Goal: Submit feedback/report problem

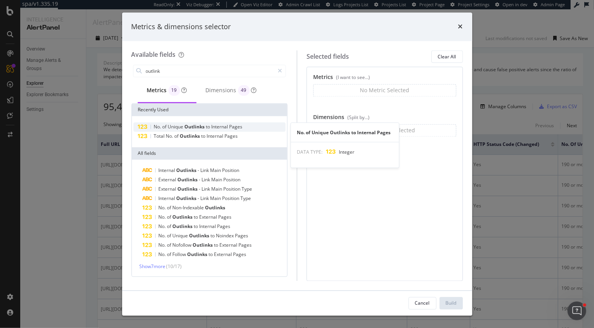
click at [216, 125] on span "Internal" at bounding box center [221, 127] width 18 height 7
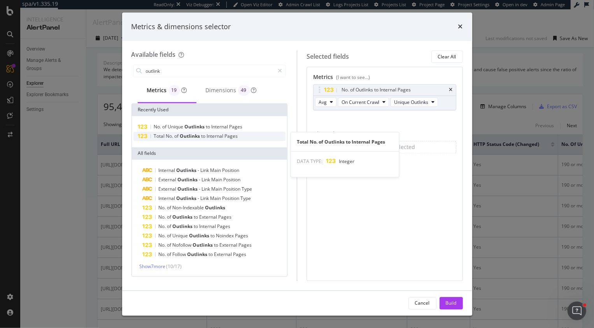
click at [199, 138] on span "Outlinks" at bounding box center [190, 136] width 21 height 7
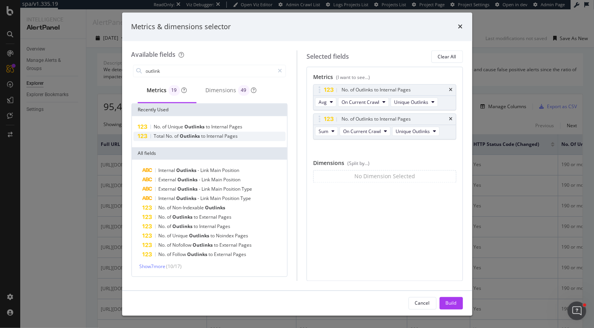
click at [230, 138] on span "Pages" at bounding box center [231, 136] width 13 height 7
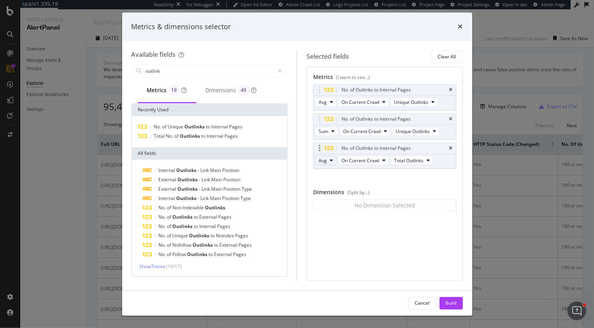
click at [328, 165] on button "Avg" at bounding box center [325, 160] width 21 height 9
click at [361, 161] on span "On Current Crawl" at bounding box center [361, 160] width 38 height 7
click at [362, 186] on span "On Compared Crawl" at bounding box center [381, 188] width 74 height 7
click at [324, 162] on span "Avg" at bounding box center [323, 160] width 8 height 7
click at [333, 190] on div "Sum" at bounding box center [326, 188] width 22 height 11
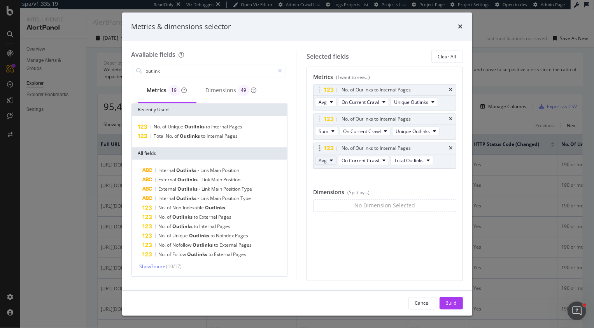
click at [329, 159] on button "Avg" at bounding box center [325, 160] width 21 height 9
click at [329, 188] on span "Sum" at bounding box center [327, 188] width 10 height 7
click at [325, 163] on span "Avg" at bounding box center [323, 160] width 8 height 7
click at [325, 188] on span "Sum" at bounding box center [327, 188] width 10 height 7
click at [325, 159] on span "Avg" at bounding box center [323, 160] width 8 height 7
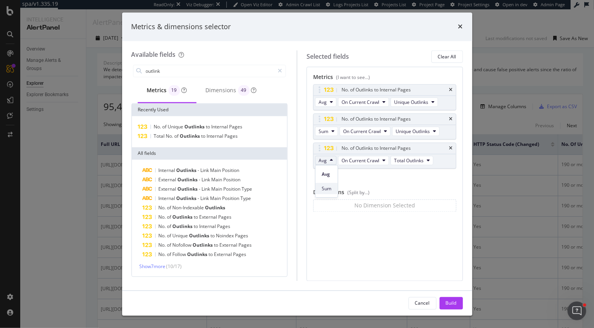
click at [326, 187] on span "Sum" at bounding box center [327, 188] width 10 height 7
click at [178, 74] on input "outlink" at bounding box center [210, 71] width 130 height 12
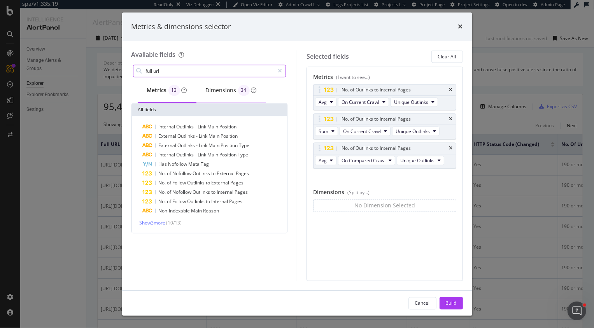
type input "full url"
click at [215, 92] on div "Dimensions 34" at bounding box center [231, 90] width 51 height 11
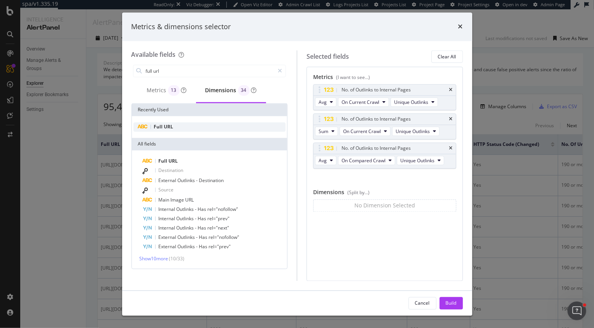
click at [183, 127] on div "Full URL" at bounding box center [209, 127] width 152 height 9
click at [320, 161] on span "Avg" at bounding box center [323, 160] width 8 height 7
click at [328, 188] on span "Sum" at bounding box center [327, 188] width 10 height 7
click at [328, 160] on button "Avg" at bounding box center [325, 160] width 21 height 9
click at [333, 186] on div "Sum" at bounding box center [326, 188] width 22 height 11
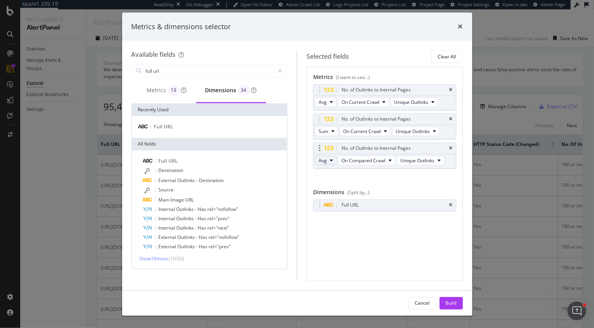
click at [329, 163] on button "Avg" at bounding box center [325, 160] width 21 height 9
click at [329, 190] on span "Sum" at bounding box center [327, 188] width 10 height 7
click at [332, 161] on icon "modal" at bounding box center [331, 160] width 3 height 5
click at [330, 191] on span "Sum" at bounding box center [327, 188] width 10 height 7
click at [327, 163] on button "Avg" at bounding box center [325, 160] width 21 height 9
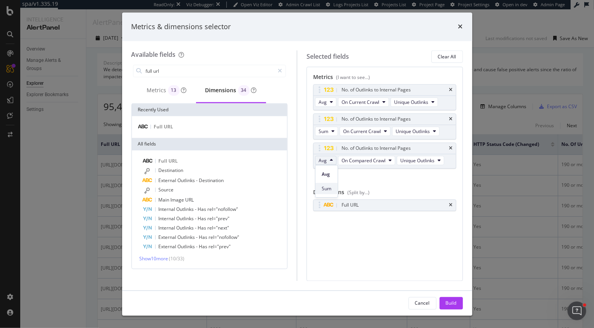
click at [325, 189] on span "Sum" at bounding box center [327, 188] width 10 height 7
click at [326, 158] on span "Avg" at bounding box center [323, 160] width 8 height 7
click at [331, 189] on span "Sum" at bounding box center [327, 188] width 10 height 7
click at [572, 311] on icon "Open Intercom Messenger" at bounding box center [576, 310] width 13 height 13
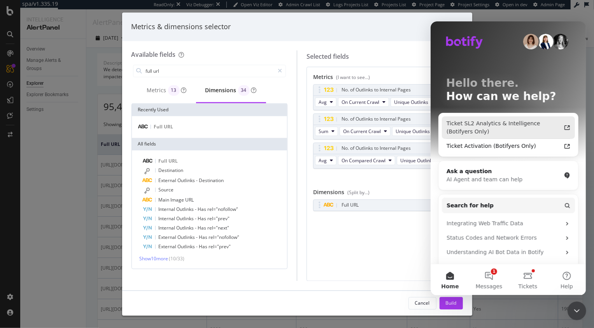
click at [545, 126] on div "Ticket SL2 Analytics & Intelligence (Botifyers Only)" at bounding box center [503, 127] width 114 height 16
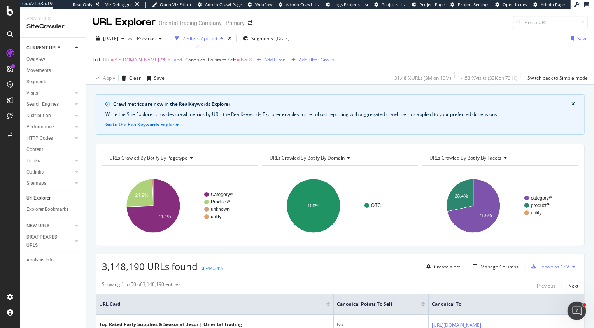
scroll to position [212, 0]
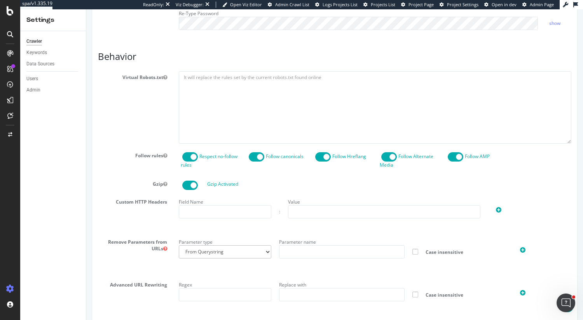
scroll to position [398, 0]
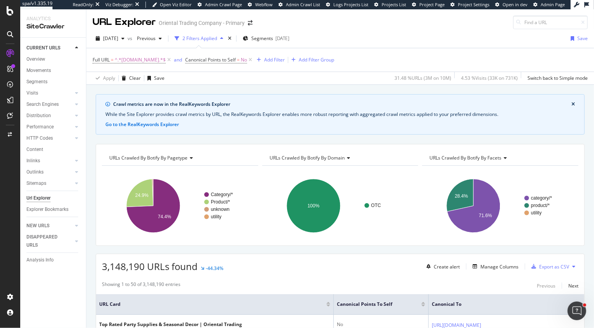
scroll to position [212, 0]
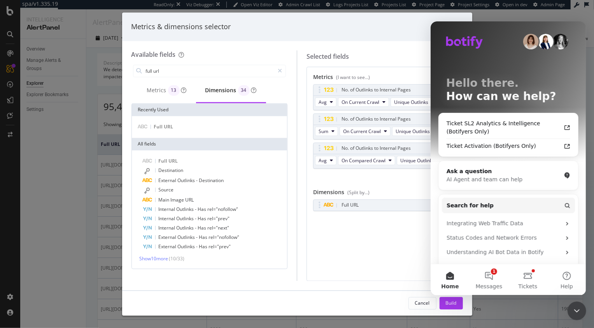
drag, startPoint x: 571, startPoint y: 308, endPoint x: 1087, endPoint y: 483, distance: 544.3
click at [572, 308] on icon "Close Intercom Messenger" at bounding box center [576, 310] width 9 height 9
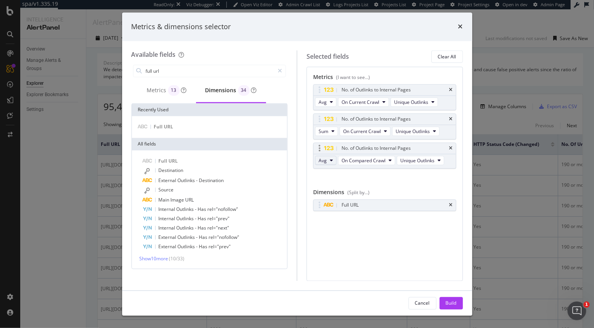
click at [327, 160] on button "Avg" at bounding box center [325, 160] width 21 height 9
click at [329, 191] on span "Sum" at bounding box center [327, 188] width 10 height 7
drag, startPoint x: 459, startPoint y: 27, endPoint x: 335, endPoint y: 276, distance: 278.5
click at [335, 276] on div "Metrics & dimensions selector Available fields full url Metrics 13 Dimensions 3…" at bounding box center [297, 163] width 350 height 303
click at [452, 306] on div "Build" at bounding box center [451, 303] width 11 height 7
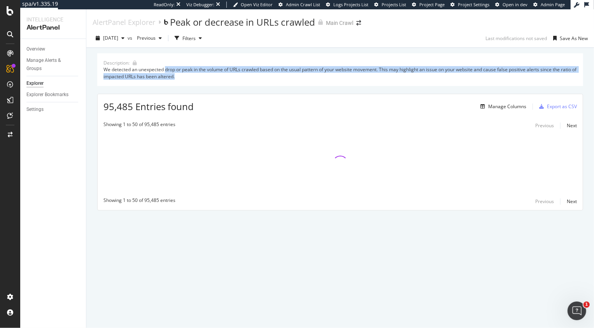
drag, startPoint x: 166, startPoint y: 67, endPoint x: 259, endPoint y: 92, distance: 97.1
click at [259, 92] on div "Description: We detected an unexpected drop or peak in the volume of URLs crawl…" at bounding box center [340, 131] width 486 height 157
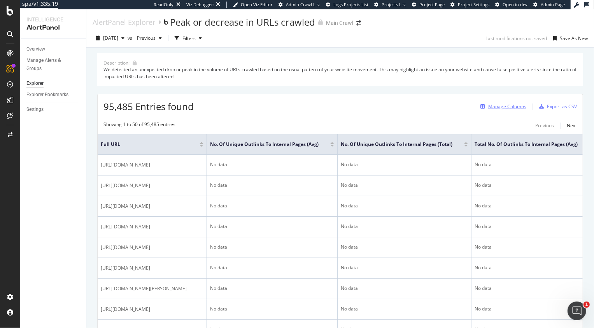
click at [501, 109] on div "Manage Columns" at bounding box center [507, 106] width 38 height 7
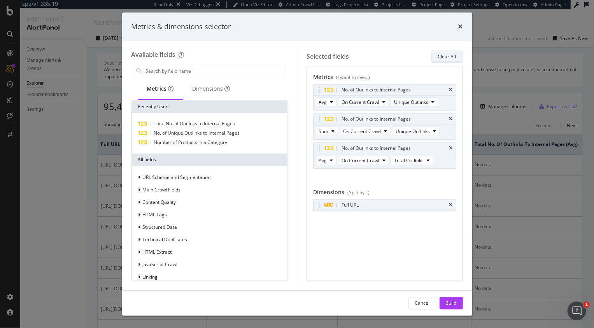
click at [444, 59] on div "Clear All" at bounding box center [447, 56] width 18 height 7
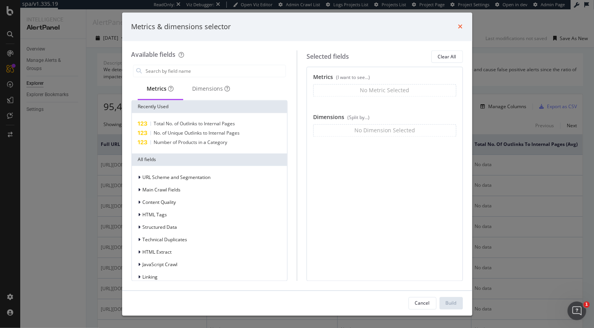
click at [459, 25] on icon "times" at bounding box center [460, 27] width 5 height 6
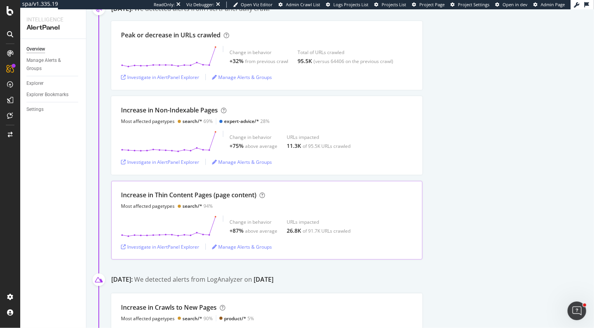
scroll to position [137, 0]
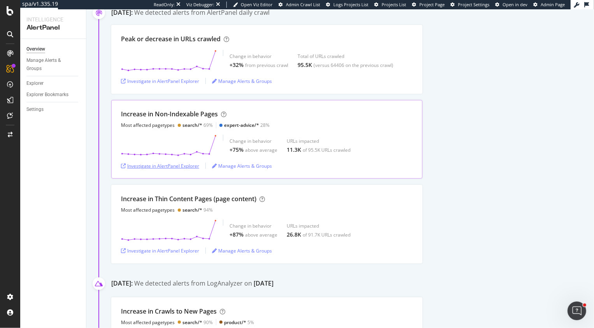
click at [151, 168] on div "Investigate in AlertPanel Explorer" at bounding box center [160, 166] width 78 height 7
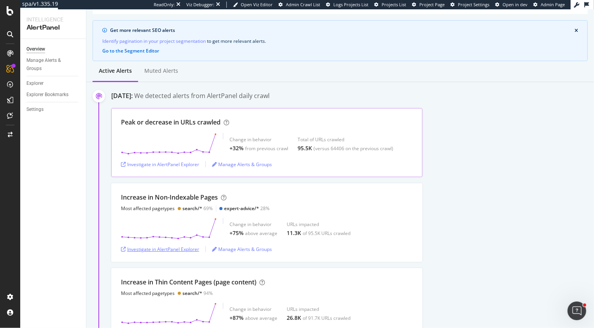
scroll to position [76, 0]
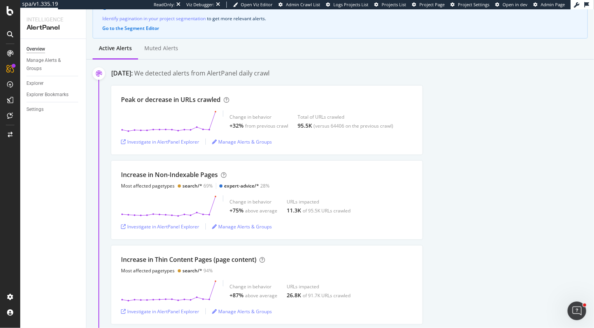
click at [512, 174] on div "Increase in Non-Indexable Pages Most affected pagetypes search/* 69% expert-adv…" at bounding box center [352, 200] width 483 height 79
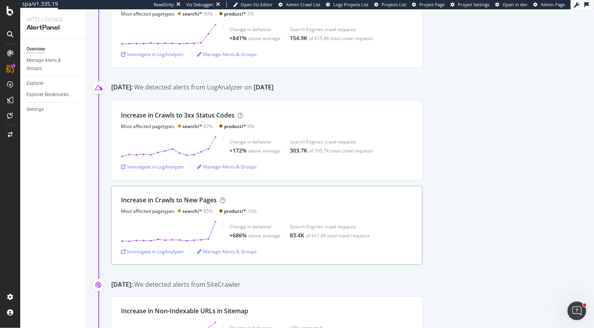
scroll to position [434, 0]
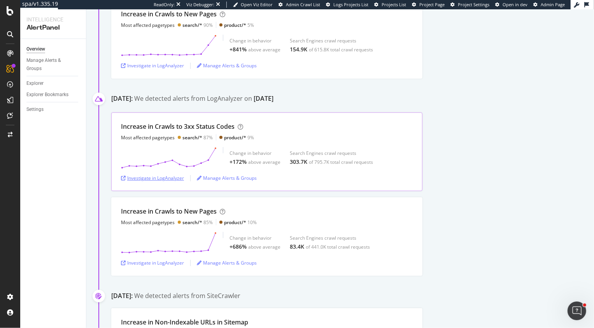
click at [149, 178] on div "Investigate in LogAnalyzer" at bounding box center [152, 178] width 63 height 7
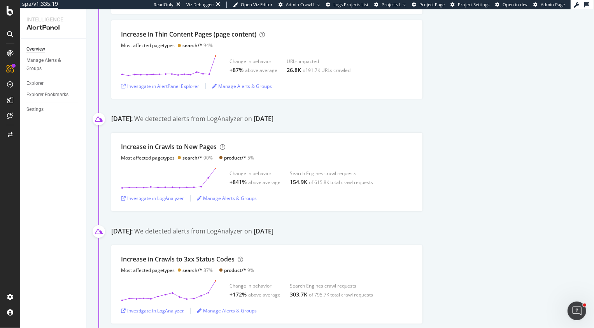
scroll to position [298, 0]
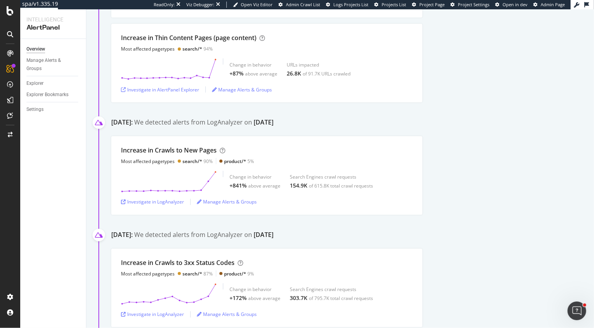
drag, startPoint x: 232, startPoint y: 123, endPoint x: 332, endPoint y: 119, distance: 99.7
click at [332, 119] on div "August 6th 2025: We detected alerts from LogAnalyzer on August 4th" at bounding box center [352, 124] width 483 height 12
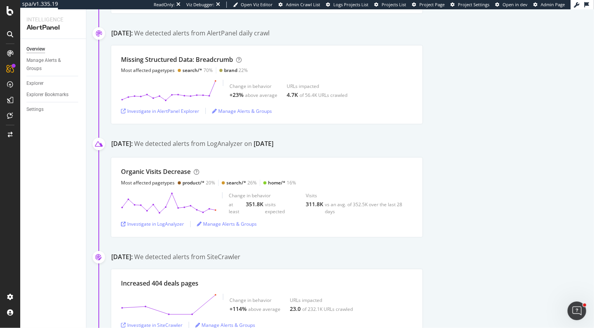
scroll to position [3289, 0]
click at [165, 222] on div "Investigate in LogAnalyzer" at bounding box center [152, 224] width 63 height 7
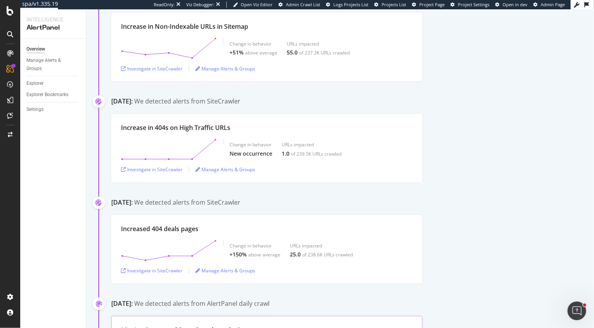
scroll to position [3017, 0]
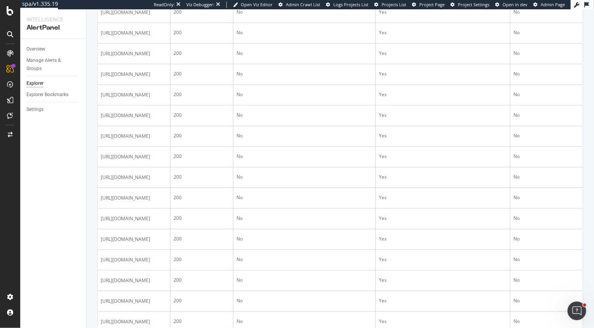
scroll to position [952, 0]
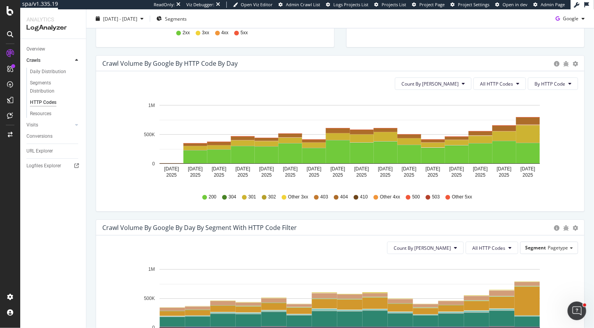
scroll to position [216, 0]
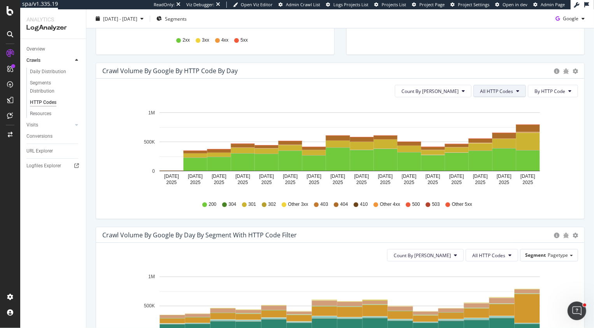
click at [517, 85] on button "All HTTP Codes" at bounding box center [499, 91] width 53 height 12
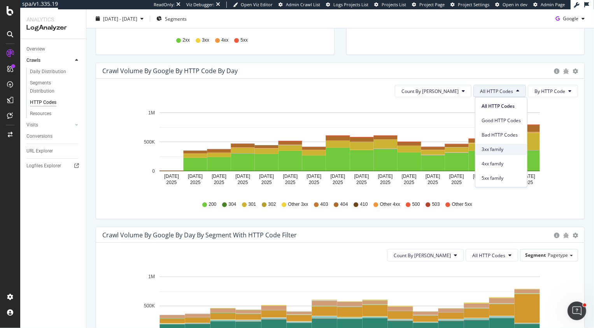
click at [495, 152] on span "3xx family" at bounding box center [501, 149] width 39 height 7
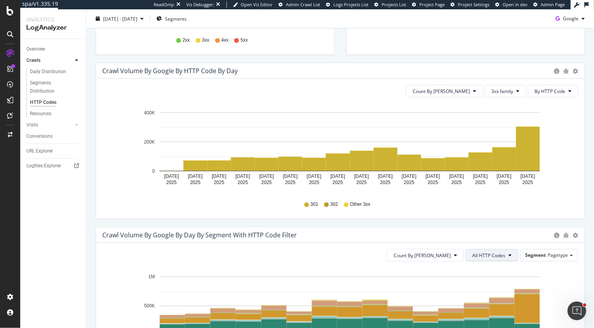
click at [479, 257] on span "All HTTP Codes" at bounding box center [488, 255] width 33 height 7
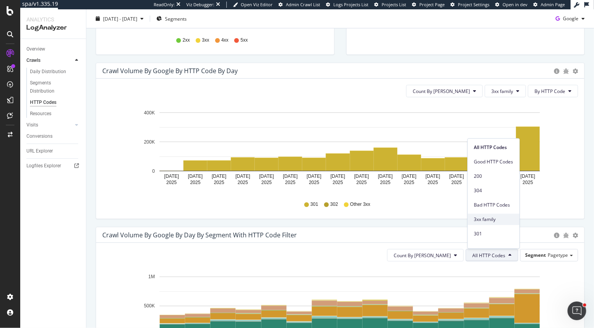
click at [490, 221] on span "3xx family" at bounding box center [493, 219] width 39 height 7
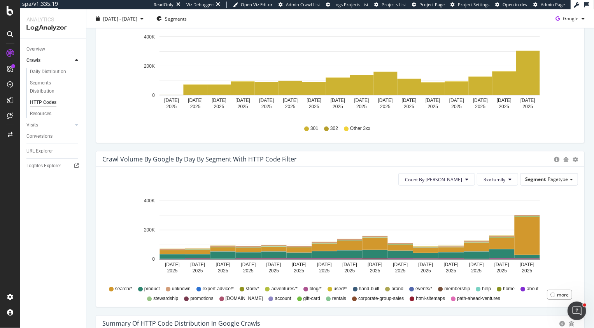
scroll to position [293, 0]
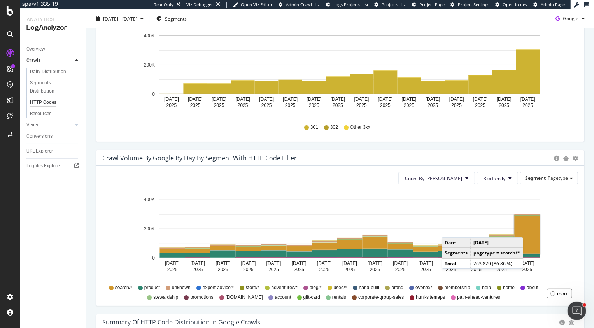
click at [531, 229] on rect "A chart." at bounding box center [527, 234] width 25 height 38
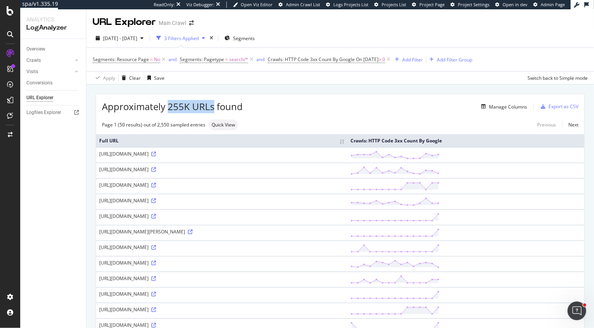
drag, startPoint x: 168, startPoint y: 106, endPoint x: 213, endPoint y: 106, distance: 45.1
click at [213, 106] on span "Approximately 255K URLs found" at bounding box center [172, 106] width 141 height 13
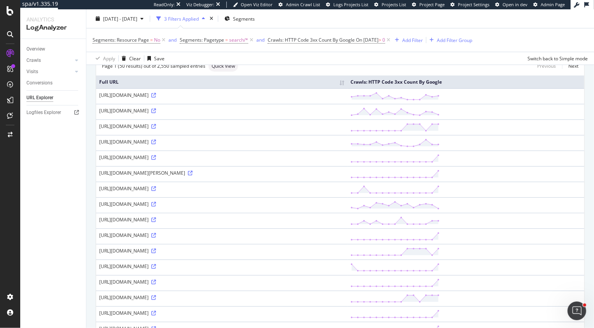
scroll to position [64, 0]
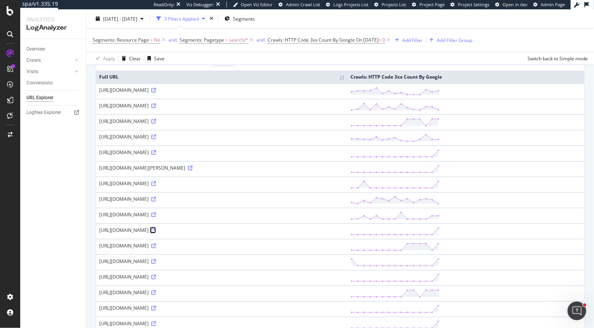
click at [156, 233] on icon at bounding box center [153, 230] width 5 height 5
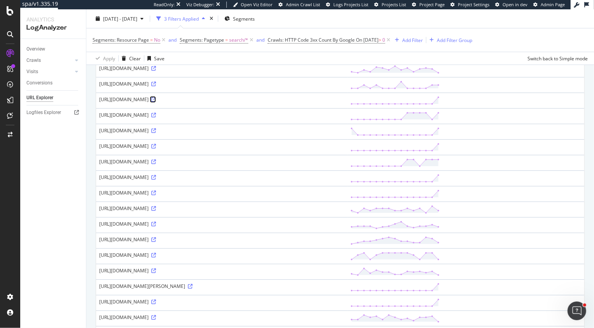
scroll to position [188, 0]
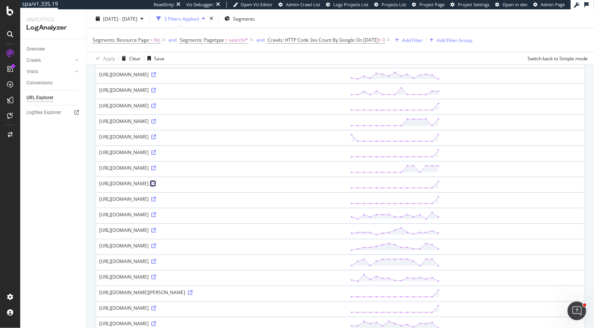
click at [156, 186] on icon at bounding box center [153, 183] width 5 height 5
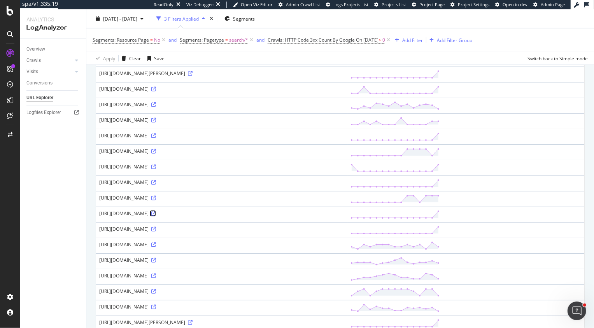
scroll to position [158, 0]
click at [156, 186] on icon at bounding box center [153, 183] width 5 height 5
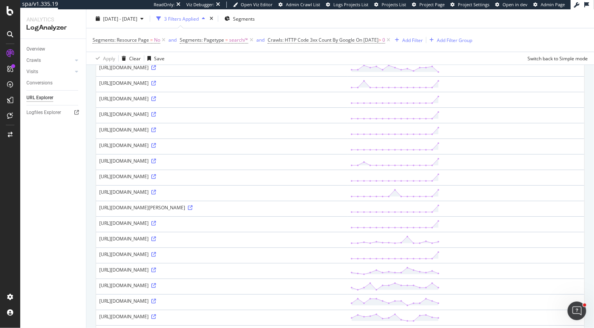
scroll to position [642, 0]
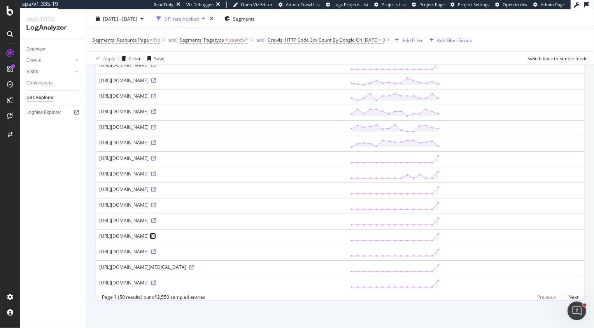
click at [156, 238] on icon at bounding box center [153, 236] width 5 height 5
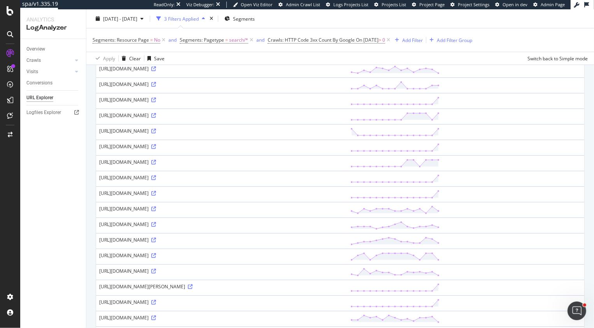
scroll to position [0, 0]
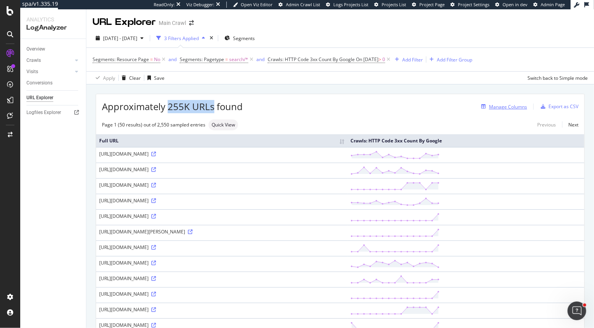
click at [506, 108] on div "Manage Columns" at bounding box center [508, 106] width 38 height 7
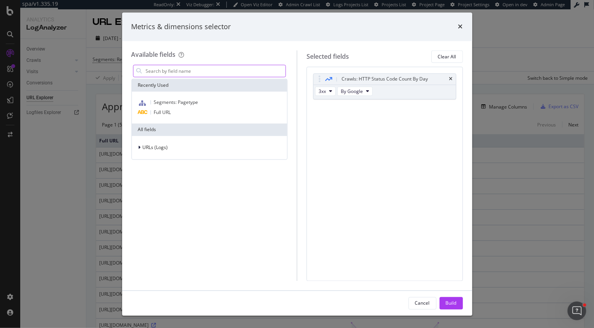
click at [173, 72] on input "modal" at bounding box center [215, 71] width 141 height 12
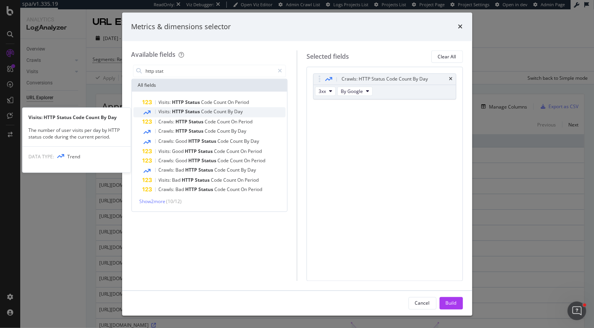
type input "http stat"
click at [225, 110] on span "Count" at bounding box center [221, 112] width 14 height 7
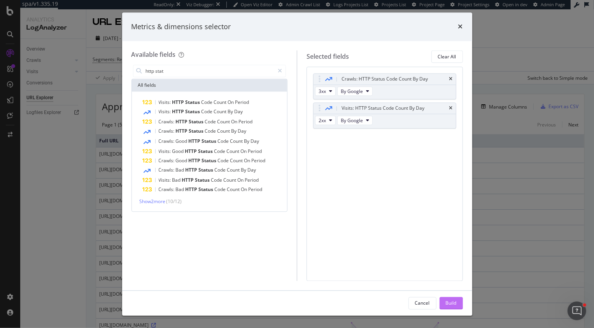
click at [447, 305] on div "Build" at bounding box center [451, 303] width 11 height 7
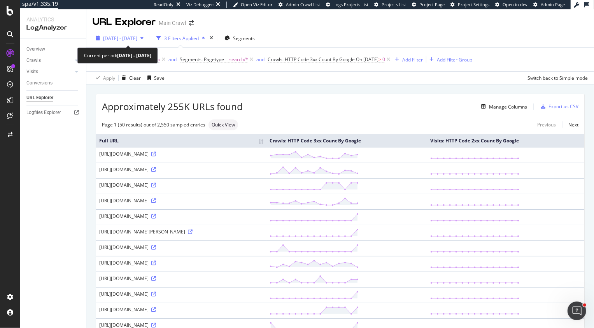
click at [137, 40] on span "2025 Jul. 20th - Aug. 3rd" at bounding box center [120, 38] width 34 height 7
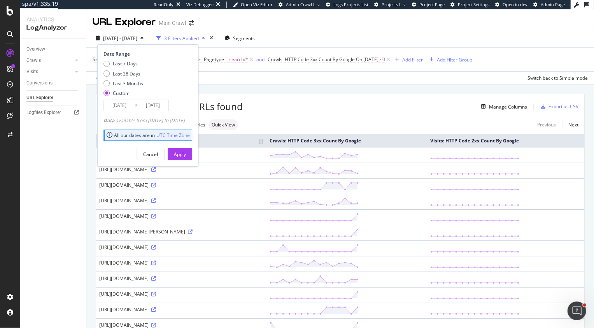
click at [159, 106] on input "2025/08/03" at bounding box center [152, 105] width 31 height 11
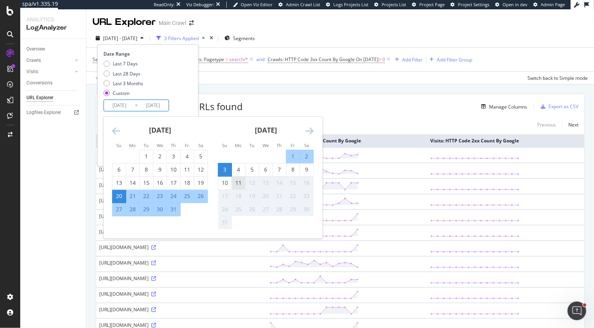
click at [238, 185] on div "11" at bounding box center [238, 183] width 13 height 8
type input "2025/08/11"
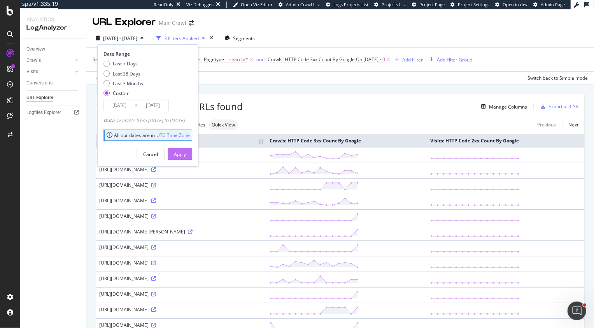
click at [186, 152] on div "Apply" at bounding box center [180, 154] width 12 height 7
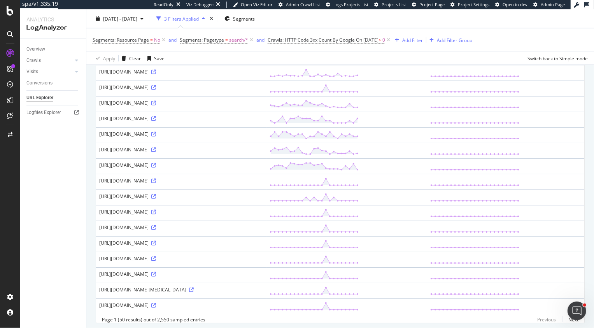
scroll to position [642, 0]
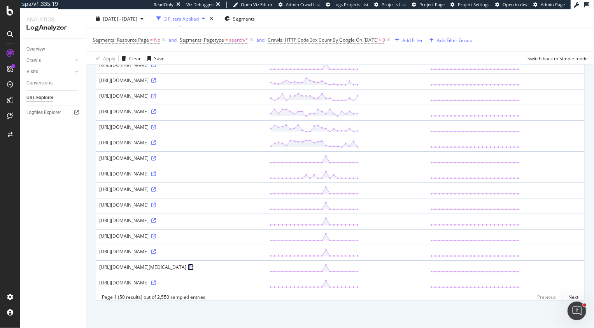
click at [194, 267] on icon at bounding box center [191, 267] width 5 height 5
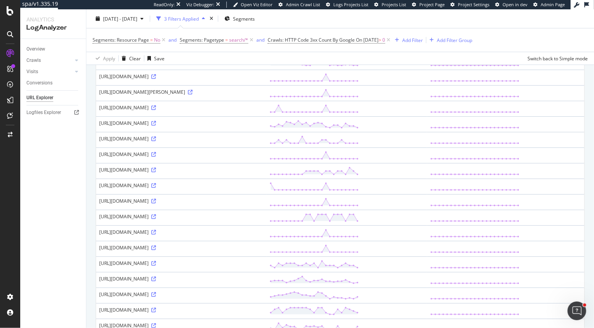
scroll to position [114, 0]
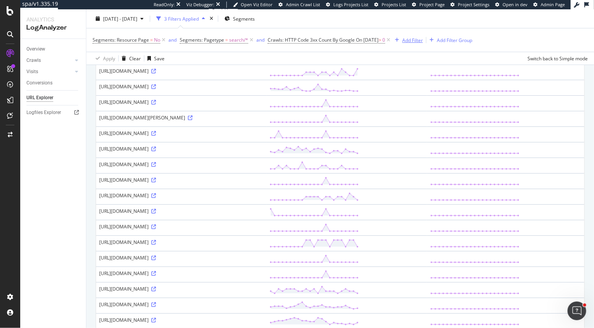
click at [422, 42] on div "Add Filter" at bounding box center [412, 40] width 21 height 7
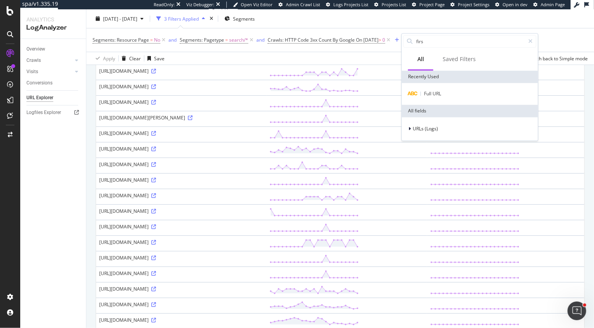
type input "first"
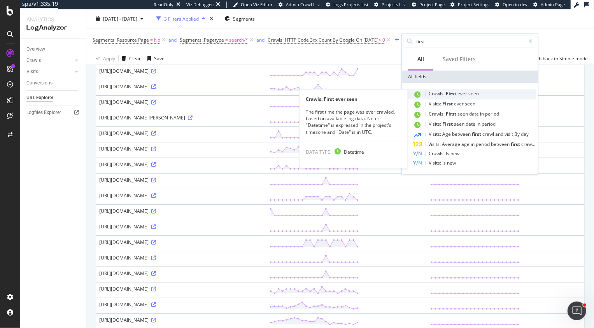
click at [430, 91] on span "Crawls:" at bounding box center [437, 93] width 17 height 7
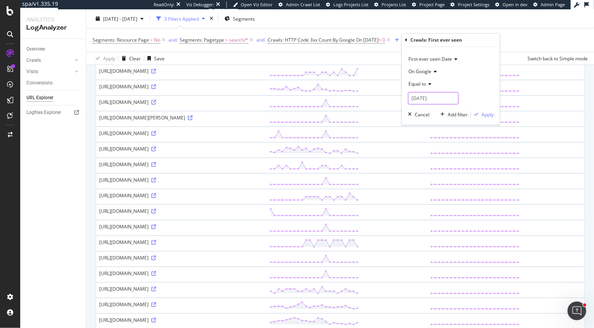
click at [436, 98] on input "2025-08-12" at bounding box center [433, 98] width 51 height 12
click at [422, 148] on div "3" at bounding box center [418, 149] width 13 height 10
type input "2025-08-03"
click at [484, 113] on div "Apply" at bounding box center [488, 114] width 12 height 7
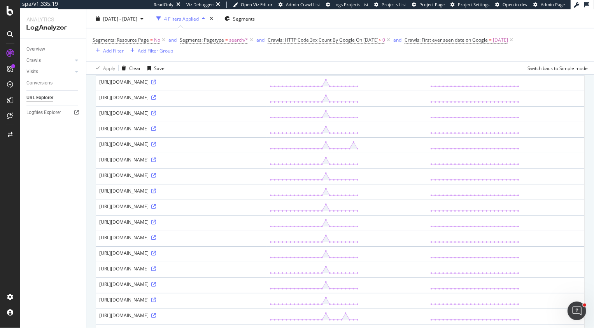
scroll to position [151, 0]
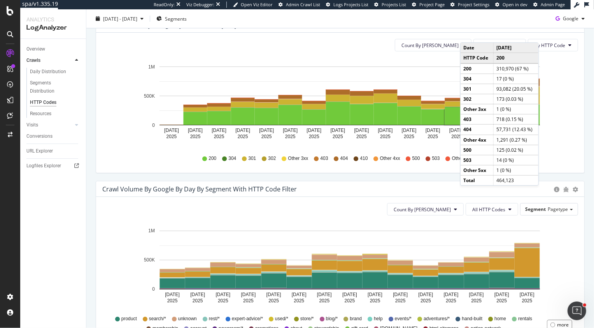
scroll to position [270, 0]
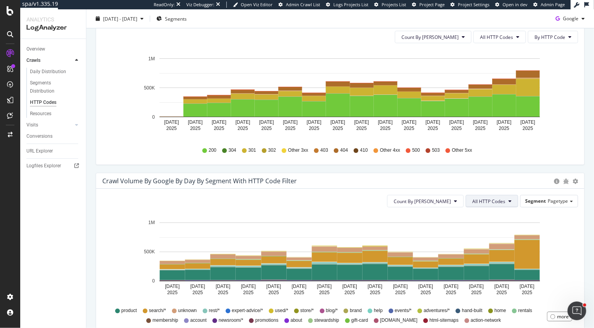
click at [482, 204] on button "All HTTP Codes" at bounding box center [492, 201] width 53 height 12
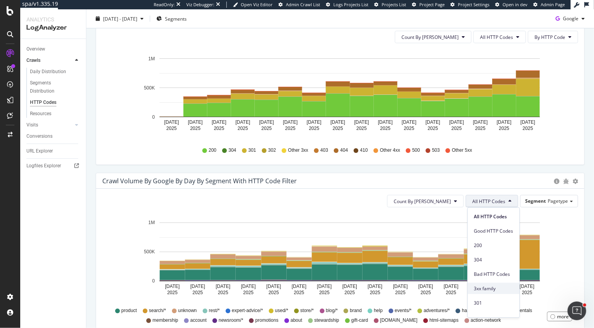
click at [483, 293] on div "3xx family" at bounding box center [494, 288] width 52 height 11
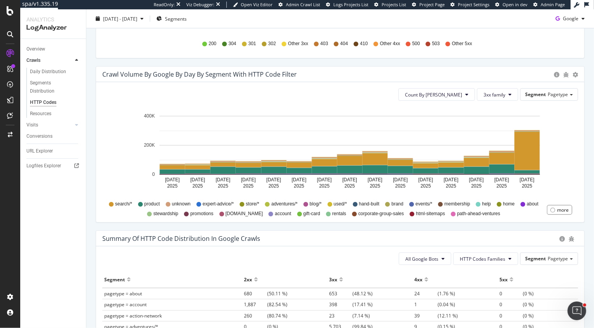
scroll to position [379, 0]
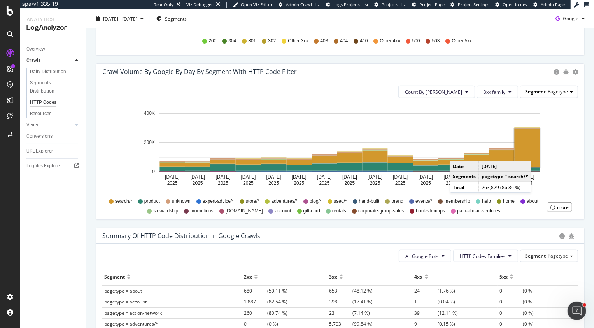
click at [537, 90] on span "Segment" at bounding box center [535, 91] width 21 height 7
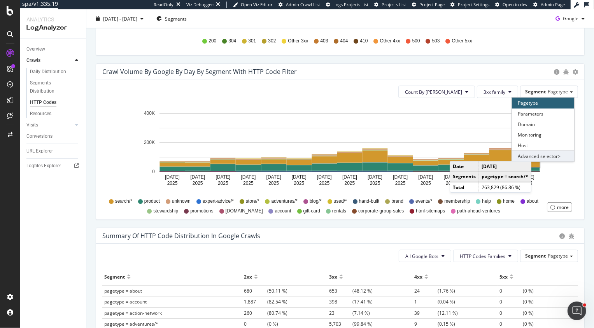
click at [537, 157] on div "Advanced selector >" at bounding box center [543, 156] width 62 height 11
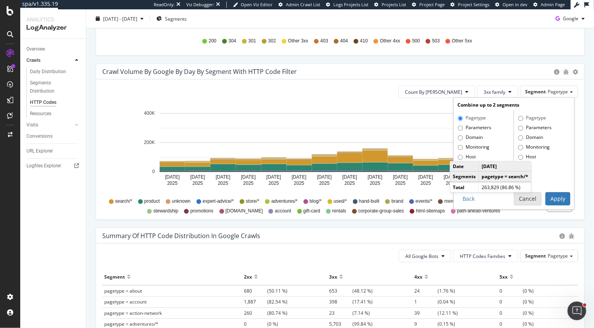
click at [530, 201] on button "Cancel" at bounding box center [528, 198] width 28 height 13
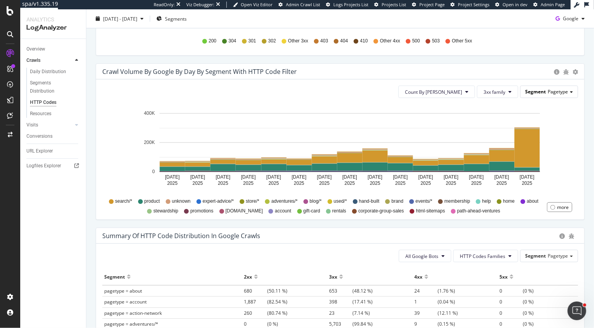
click at [553, 92] on span "Pagetype" at bounding box center [558, 91] width 20 height 7
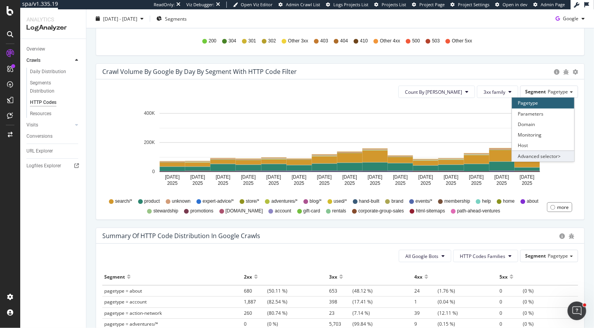
click at [557, 156] on div "Advanced selector >" at bounding box center [543, 156] width 62 height 11
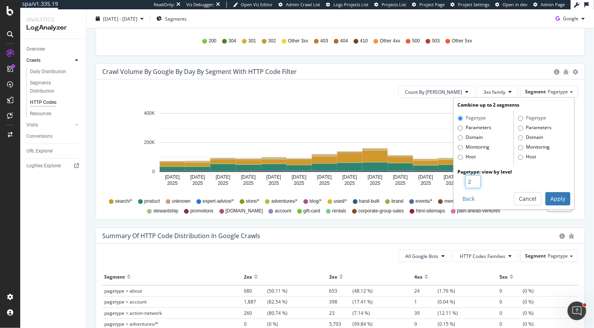
type input "2"
click at [474, 180] on input "2" at bounding box center [473, 181] width 16 height 13
click at [566, 198] on button "Apply" at bounding box center [557, 198] width 25 height 13
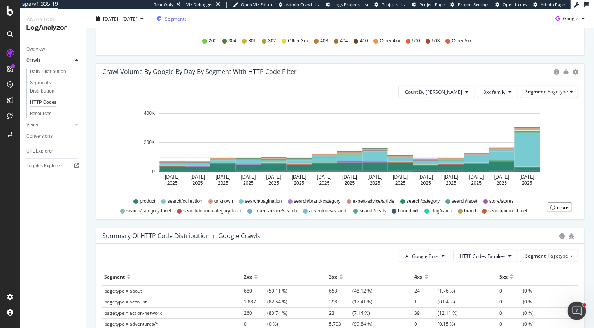
click at [187, 16] on span "Segments" at bounding box center [176, 18] width 22 height 7
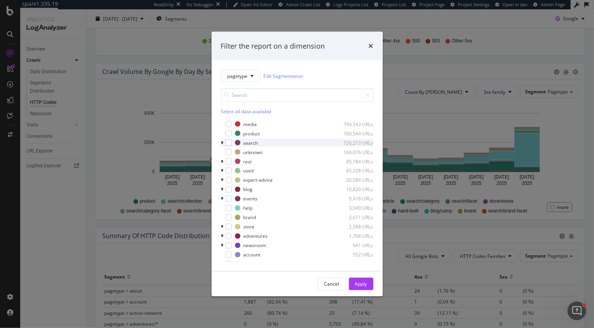
click at [221, 143] on icon "modal" at bounding box center [222, 142] width 2 height 5
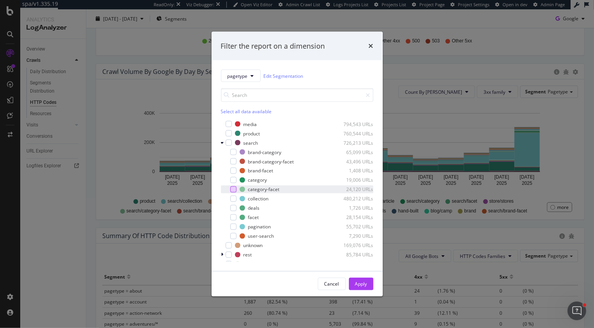
click at [233, 188] on div "modal" at bounding box center [233, 189] width 6 height 6
click at [364, 284] on div "Apply" at bounding box center [361, 283] width 12 height 7
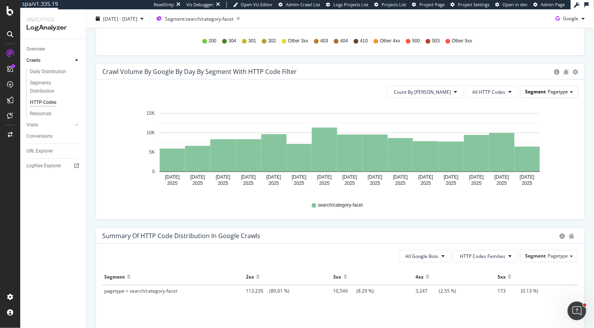
click at [543, 93] on span "Segment" at bounding box center [535, 91] width 21 height 7
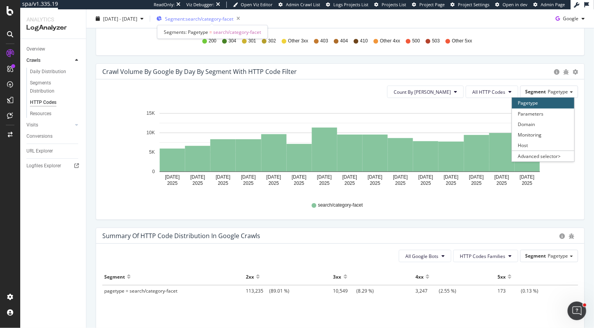
click at [211, 19] on span "Segment: search/category-facet" at bounding box center [199, 18] width 68 height 7
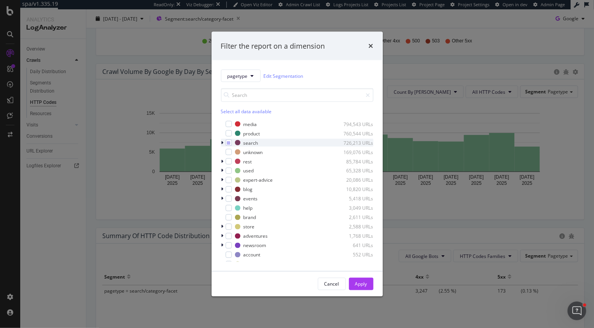
click at [222, 142] on icon "modal" at bounding box center [222, 142] width 2 height 5
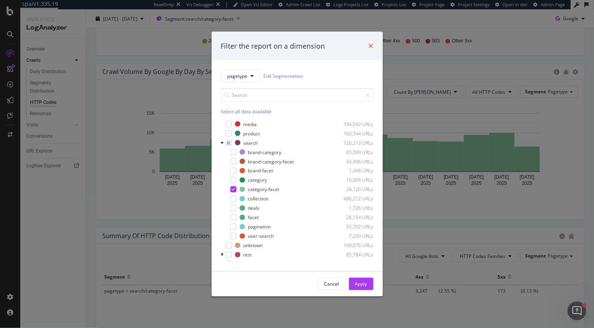
click at [373, 46] on icon "times" at bounding box center [371, 46] width 5 height 6
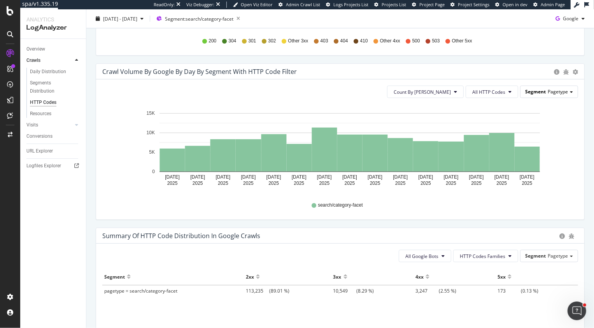
click at [542, 93] on span "Segment" at bounding box center [535, 91] width 21 height 7
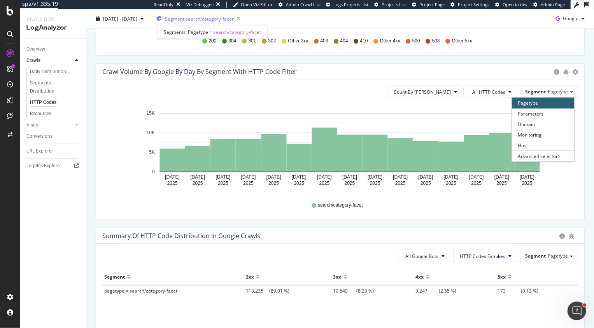
click at [231, 16] on span "Segment: search/category-facet" at bounding box center [199, 18] width 68 height 7
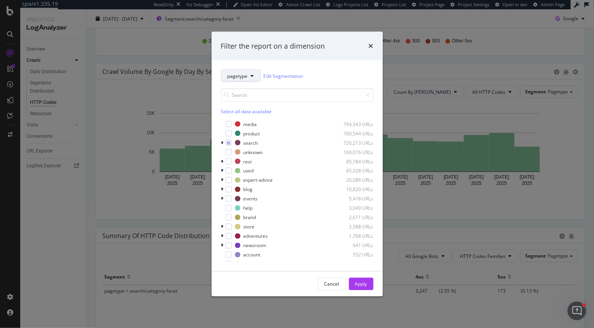
click at [238, 74] on span "pagetype" at bounding box center [238, 75] width 20 height 7
click at [246, 117] on span "parameters" at bounding box center [242, 118] width 28 height 7
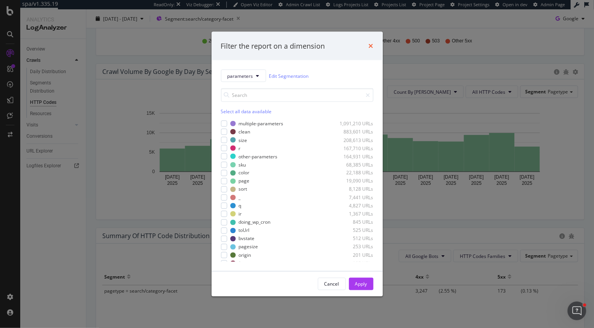
click at [371, 45] on icon "times" at bounding box center [371, 46] width 5 height 6
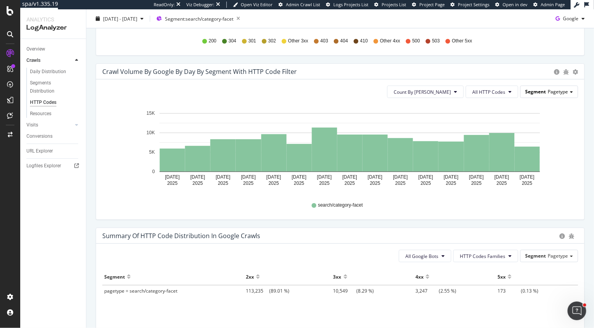
click at [553, 91] on span "Pagetype" at bounding box center [558, 91] width 20 height 7
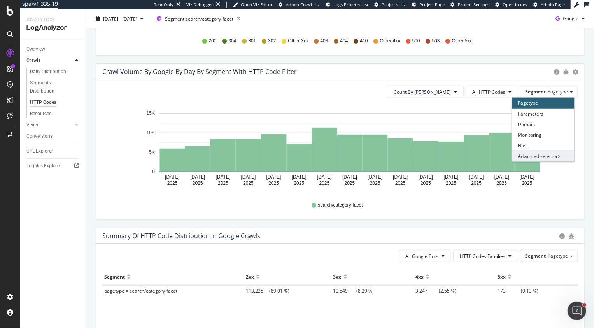
click at [553, 156] on div "Advanced selector >" at bounding box center [543, 156] width 62 height 11
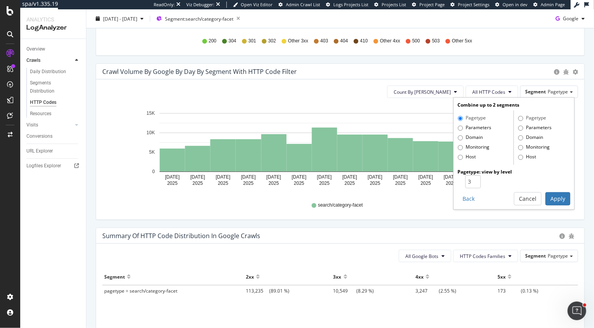
click at [470, 126] on label "Parameters" at bounding box center [474, 128] width 33 height 8
click at [463, 126] on input "Parameters" at bounding box center [460, 128] width 5 height 5
radio input "true"
radio input "false"
click at [562, 175] on button "Apply" at bounding box center [557, 176] width 25 height 13
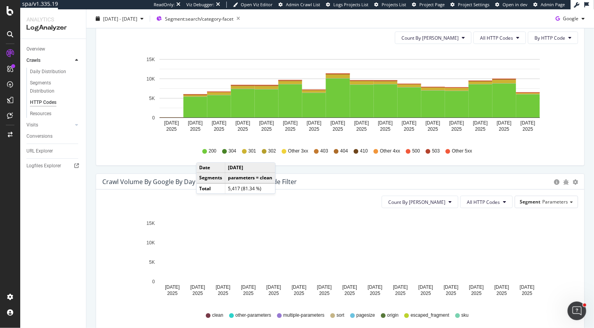
scroll to position [265, 0]
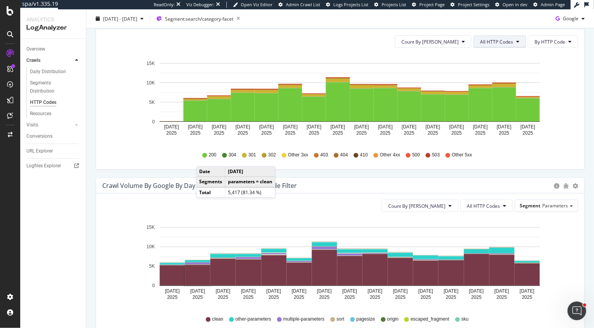
click at [485, 41] on span "All HTTP Codes" at bounding box center [496, 42] width 33 height 7
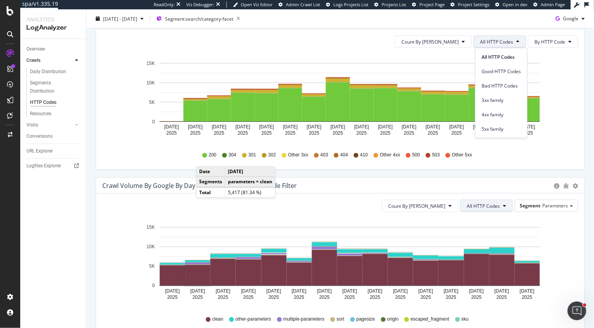
click at [492, 208] on span "All HTTP Codes" at bounding box center [483, 206] width 33 height 7
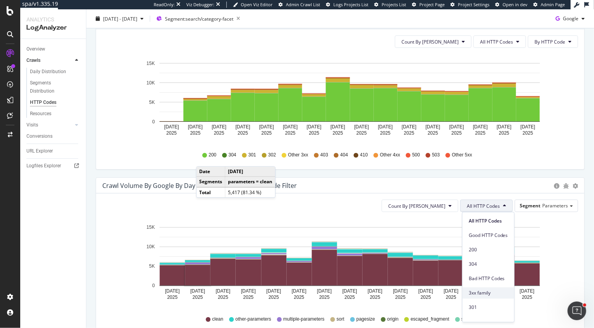
click at [487, 295] on span "3xx family" at bounding box center [488, 292] width 39 height 7
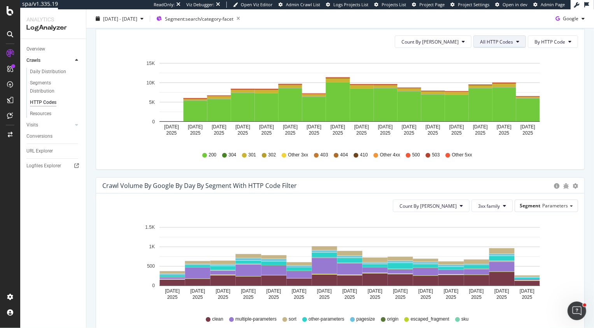
click at [499, 40] on span "All HTTP Codes" at bounding box center [496, 42] width 33 height 7
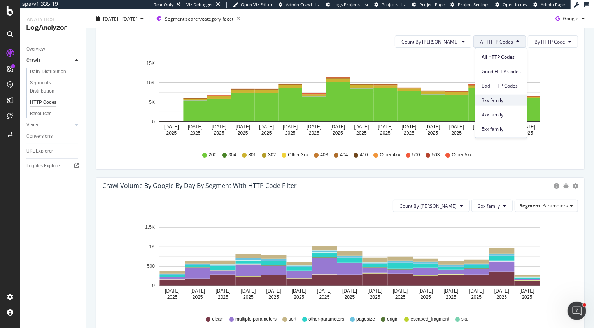
click at [499, 100] on span "3xx family" at bounding box center [501, 99] width 39 height 7
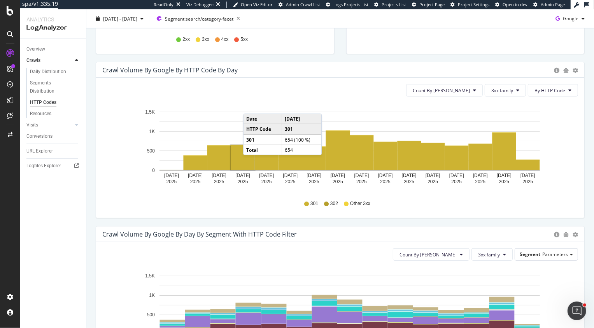
scroll to position [216, 0]
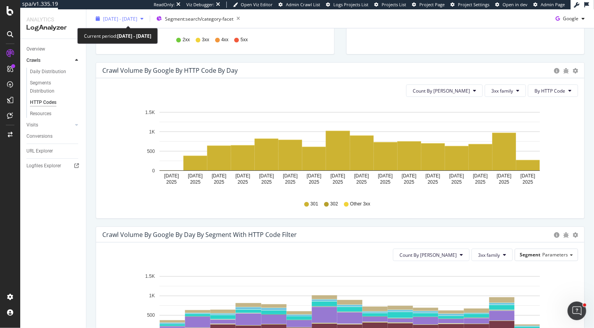
click at [139, 23] on div "2025 Jul. 20th - Aug. 3rd" at bounding box center [120, 19] width 54 height 12
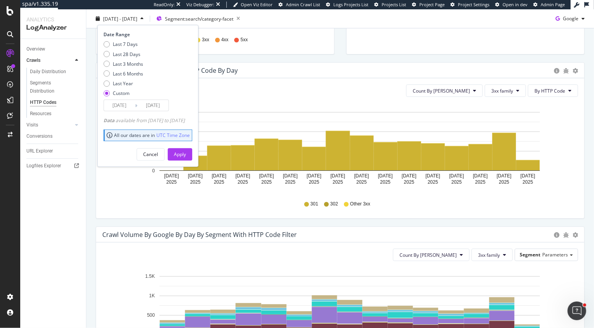
click at [159, 104] on input "2025/08/03" at bounding box center [152, 105] width 31 height 11
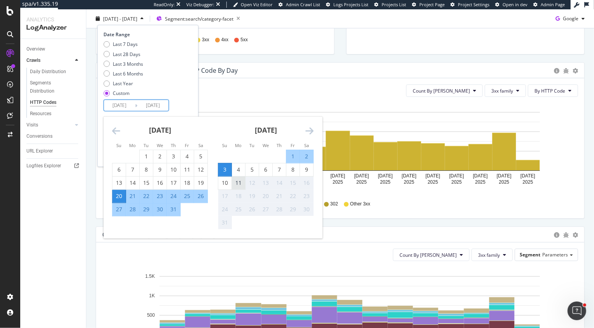
click at [242, 185] on div "11" at bounding box center [238, 183] width 13 height 8
type input "2025/08/11"
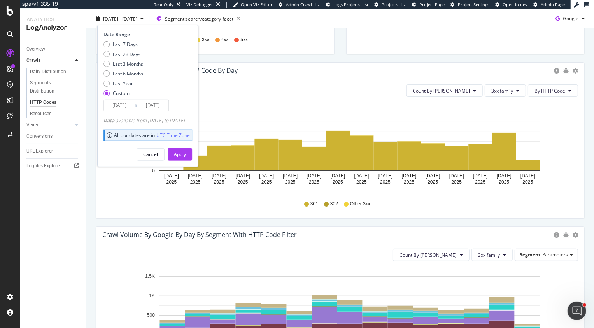
drag, startPoint x: 187, startPoint y: 156, endPoint x: 247, endPoint y: 79, distance: 96.5
click at [186, 156] on div "Apply" at bounding box center [180, 154] width 12 height 7
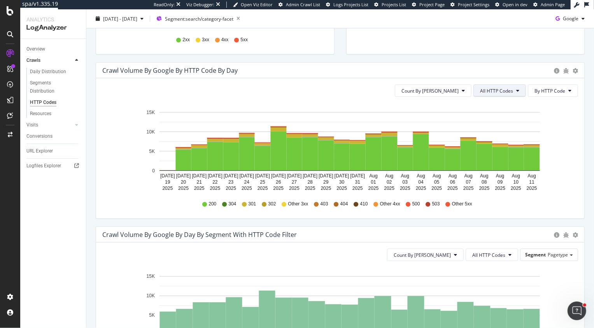
click at [508, 85] on button "All HTTP Codes" at bounding box center [499, 90] width 53 height 12
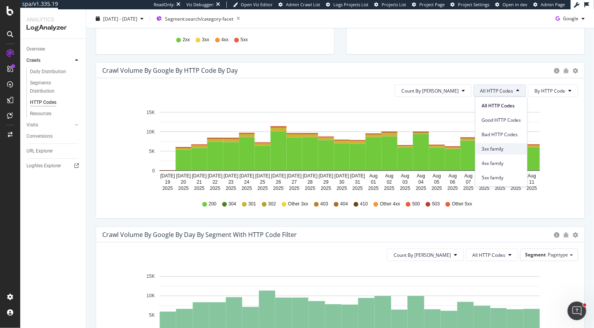
click at [485, 146] on span "3xx family" at bounding box center [501, 148] width 39 height 7
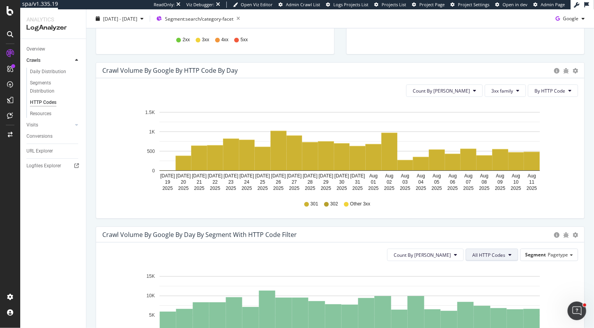
click at [489, 253] on span "All HTTP Codes" at bounding box center [488, 255] width 33 height 7
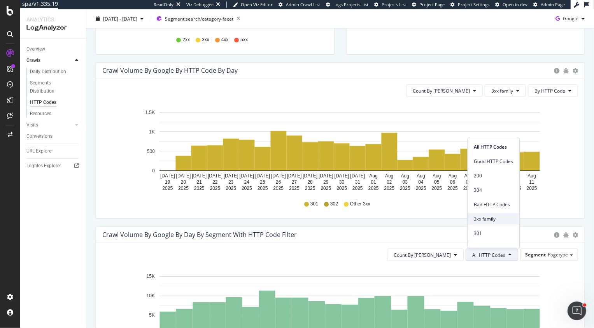
click at [489, 222] on span "3xx family" at bounding box center [493, 218] width 39 height 7
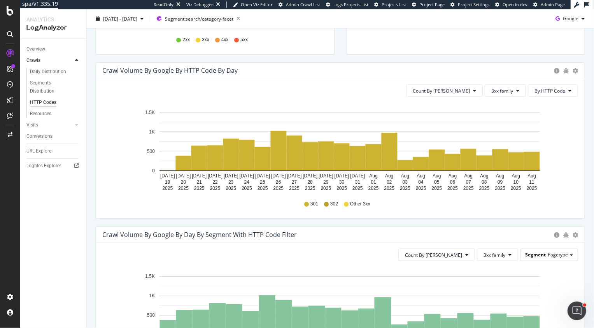
click at [554, 252] on span "Pagetype" at bounding box center [558, 254] width 20 height 7
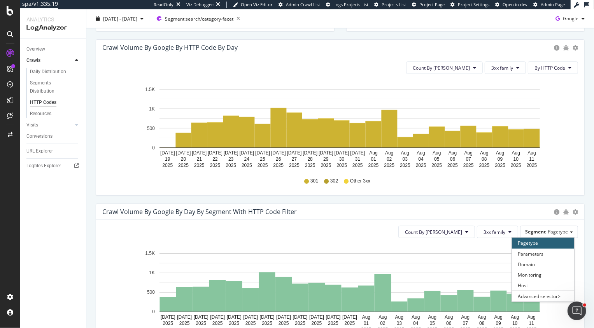
scroll to position [255, 0]
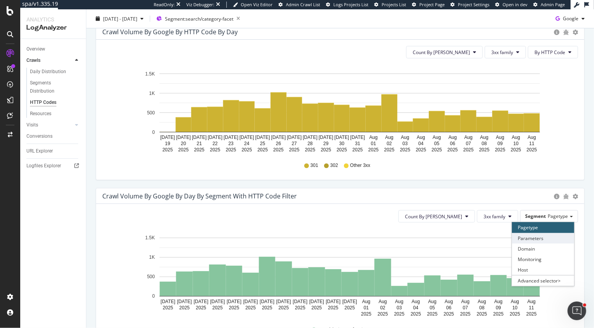
click at [538, 237] on div "Parameters" at bounding box center [543, 238] width 62 height 11
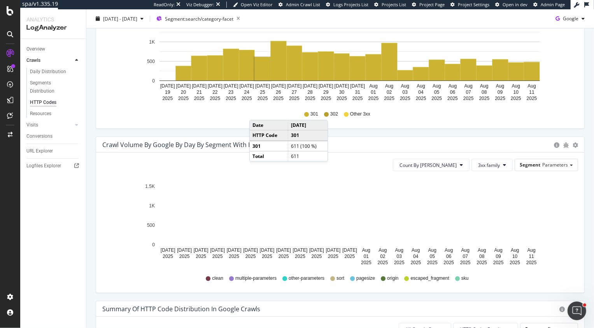
scroll to position [305, 0]
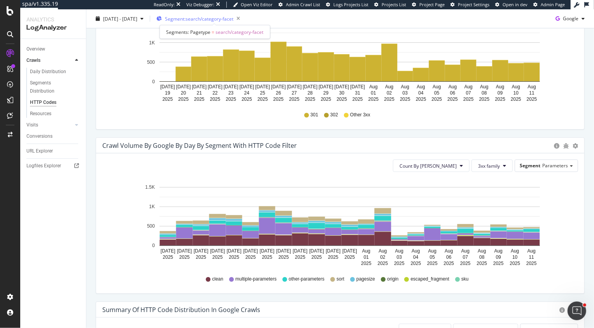
click at [224, 21] on span "Segment: search/category-facet" at bounding box center [199, 18] width 68 height 7
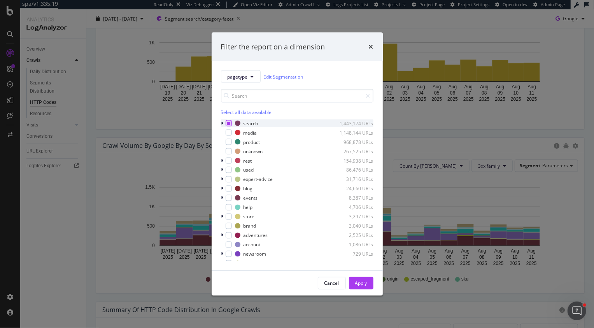
click at [228, 124] on icon "modal" at bounding box center [229, 123] width 4 height 4
click at [366, 277] on div "Apply" at bounding box center [361, 283] width 12 height 12
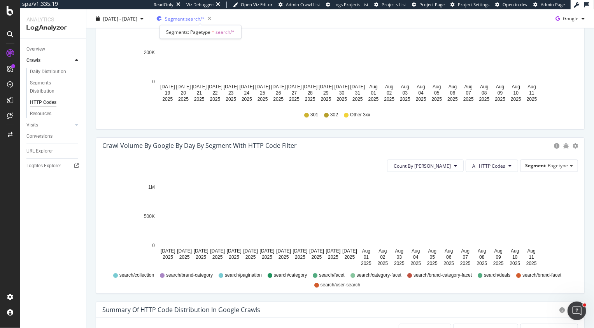
click at [193, 18] on span "Segment: search/*" at bounding box center [185, 18] width 40 height 7
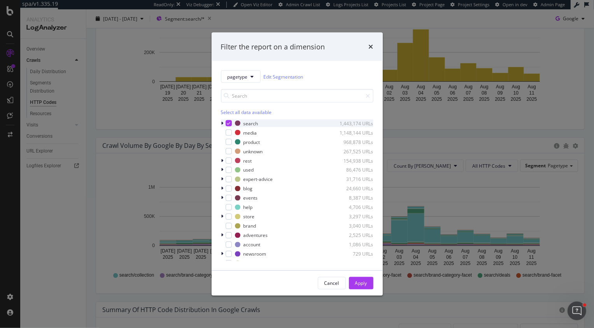
click at [222, 124] on icon "modal" at bounding box center [222, 123] width 2 height 5
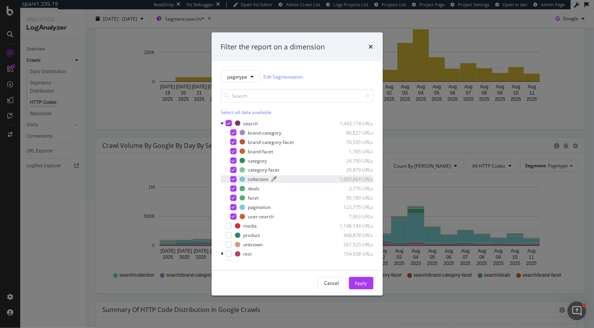
click at [253, 179] on div "collection" at bounding box center [258, 179] width 21 height 7
click at [228, 123] on icon "modal" at bounding box center [229, 123] width 4 height 4
click at [235, 180] on div "modal" at bounding box center [233, 179] width 6 height 6
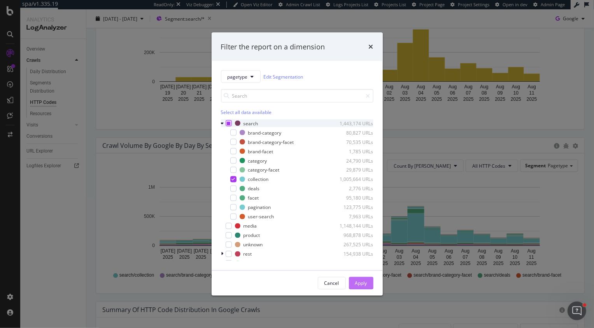
click at [368, 282] on button "Apply" at bounding box center [361, 283] width 25 height 12
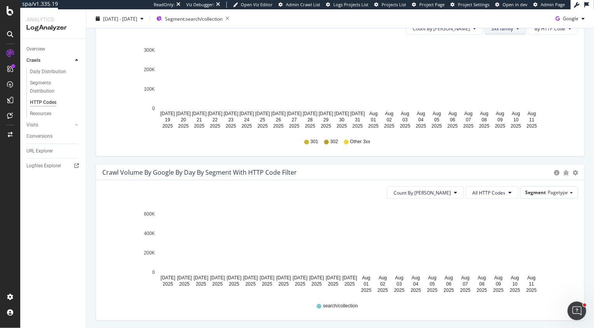
scroll to position [286, 0]
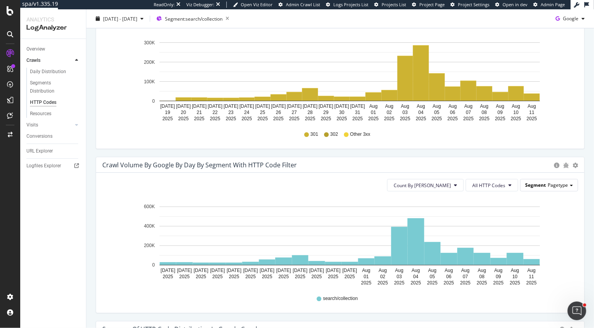
click at [555, 182] on span "Pagetype" at bounding box center [558, 185] width 20 height 7
click at [527, 210] on div "Parameters" at bounding box center [543, 207] width 62 height 11
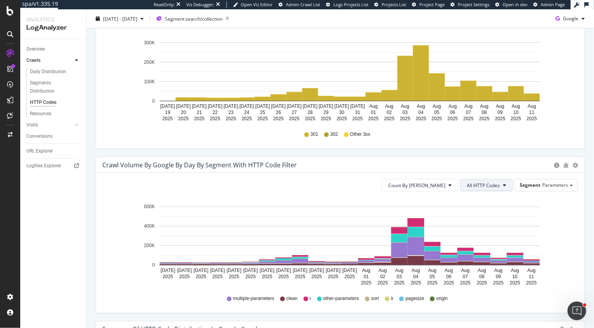
click at [473, 186] on span "All HTTP Codes" at bounding box center [483, 185] width 33 height 7
click at [490, 277] on div "3xx family" at bounding box center [488, 272] width 52 height 11
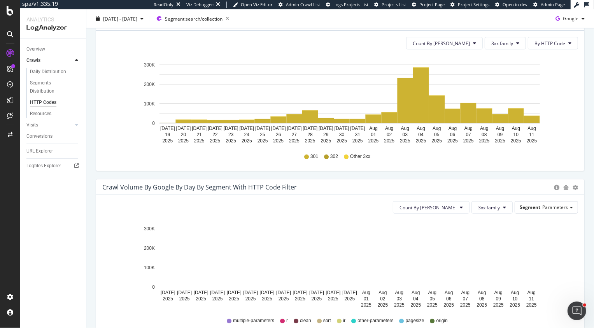
scroll to position [264, 0]
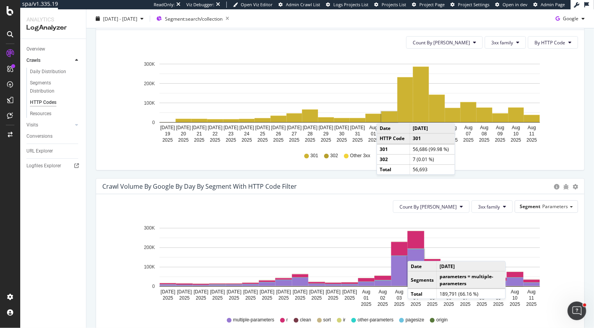
click at [415, 253] on rect "A chart." at bounding box center [416, 267] width 17 height 36
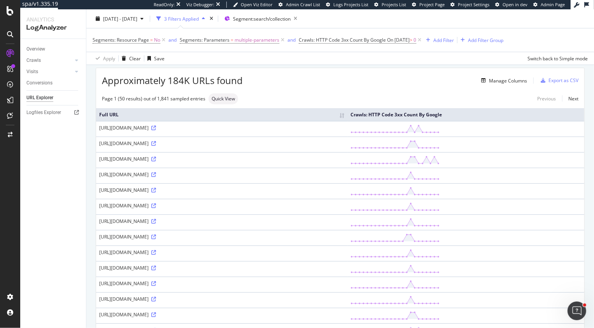
scroll to position [27, 0]
drag, startPoint x: 181, startPoint y: 133, endPoint x: 346, endPoint y: 139, distance: 164.7
click at [346, 135] on td "https://www.rei.com/s/10-speed-bikes?server=c9r%3Aprod&ir=collection%3A10-speed…" at bounding box center [221, 128] width 251 height 16
drag, startPoint x: 181, startPoint y: 149, endPoint x: 248, endPoint y: 153, distance: 67.0
click at [248, 151] on td "https://www.rei.com/s/10-speed-bikes?server=c9r%3Aprod&ir=collection%3A10-speed…" at bounding box center [221, 143] width 251 height 16
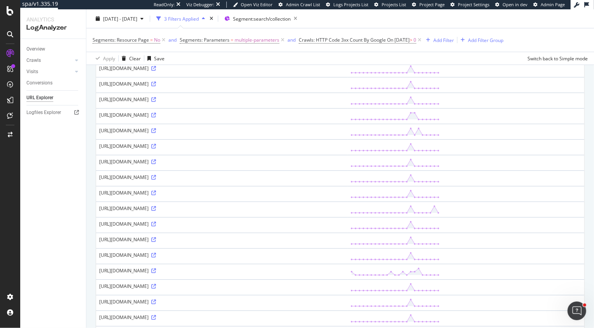
scroll to position [235, 0]
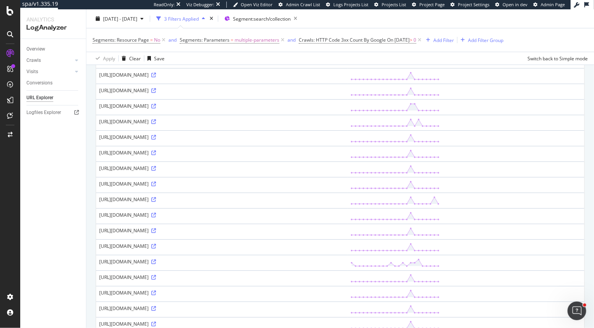
drag, startPoint x: 173, startPoint y: 205, endPoint x: 229, endPoint y: 206, distance: 55.6
click at [229, 203] on div "https://www.rei.com/s/accessories?ir=collection%3Aaccessories&r=category%3Afitn…" at bounding box center [221, 199] width 245 height 7
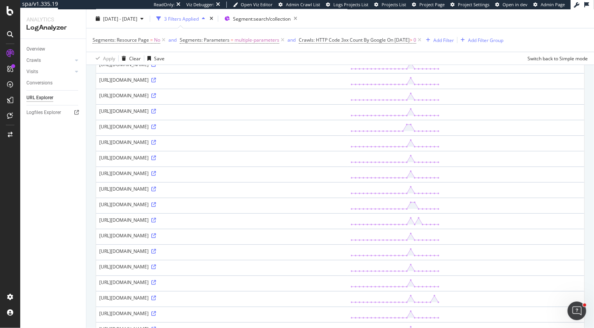
scroll to position [0, 0]
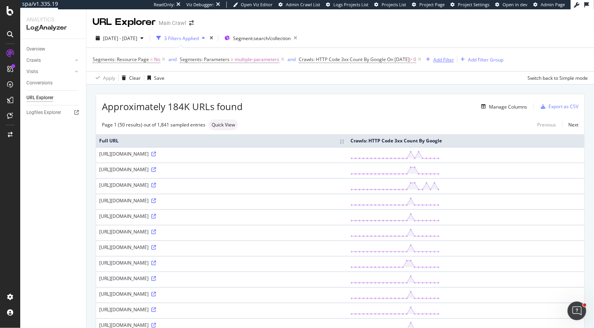
click at [454, 61] on div "Add Filter" at bounding box center [443, 59] width 21 height 7
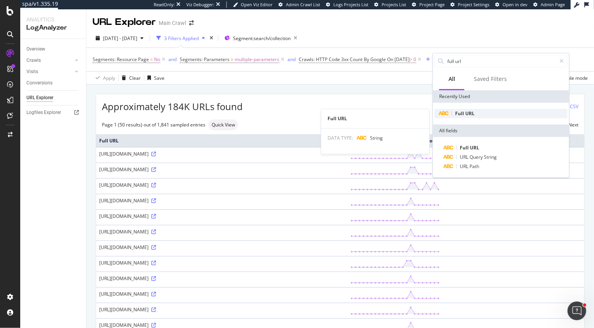
type input "full url"
click at [460, 110] on span "Full" at bounding box center [460, 113] width 10 height 7
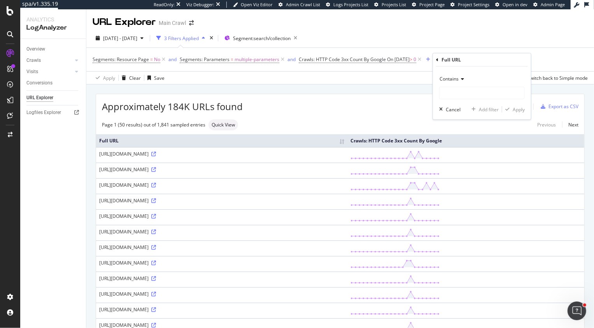
click at [450, 79] on span "Contains" at bounding box center [449, 78] width 19 height 7
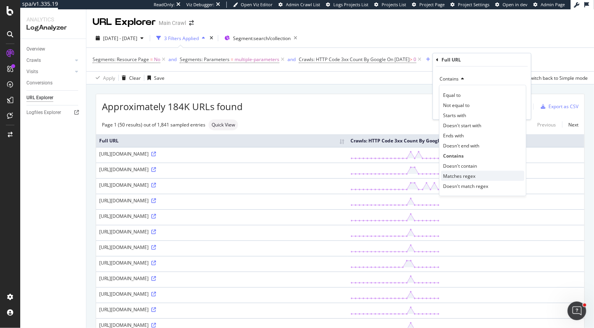
click at [464, 179] on span "Matches regex" at bounding box center [459, 175] width 32 height 7
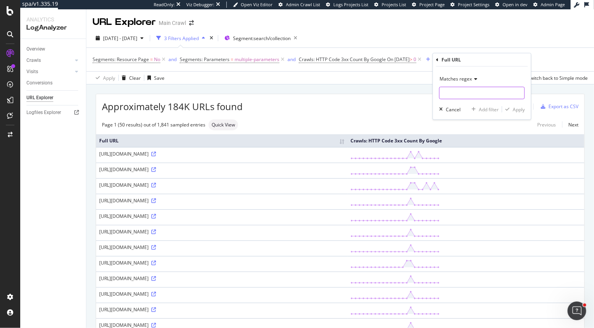
click at [462, 95] on input "text" at bounding box center [482, 93] width 85 height 12
type input "\?(ir)="
click at [516, 111] on div "Apply" at bounding box center [519, 109] width 12 height 7
click at [463, 58] on span "Full URL = \?(ir)=" at bounding box center [453, 59] width 35 height 7
click at [461, 79] on span "Matches regex" at bounding box center [468, 77] width 32 height 7
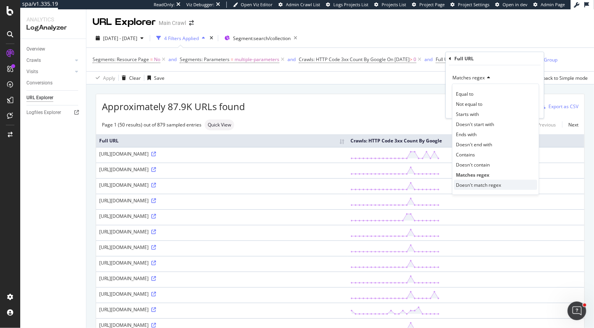
click at [472, 186] on span "Doesn't match regex" at bounding box center [478, 184] width 45 height 7
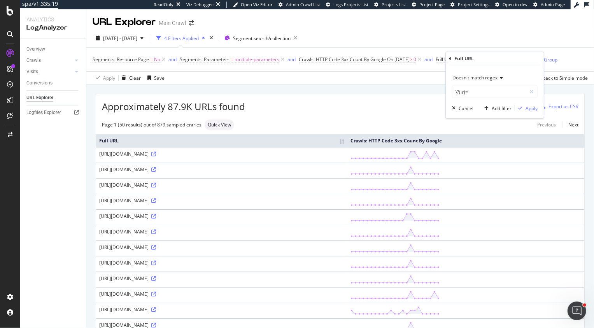
click at [347, 159] on td "https://www.rei.com/s/120?ir=collection%3A120&r=size%3AMedium" at bounding box center [221, 155] width 251 height 16
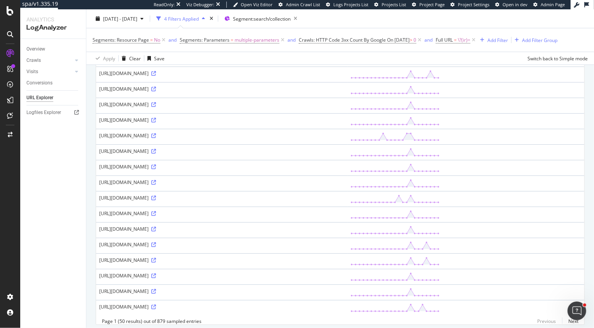
scroll to position [631, 0]
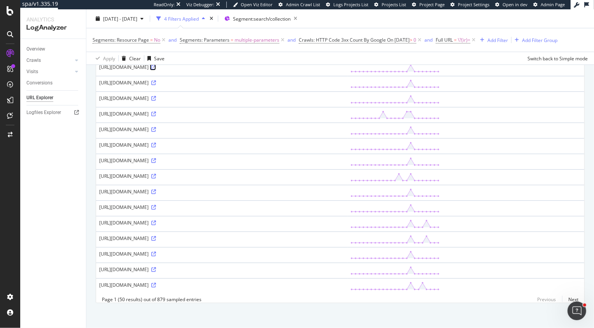
click at [156, 67] on icon at bounding box center [153, 67] width 5 height 5
click at [156, 236] on icon at bounding box center [153, 238] width 5 height 5
click at [469, 40] on span "\?(ir)=" at bounding box center [464, 40] width 12 height 11
click at [471, 55] on span "Matches regex" at bounding box center [468, 58] width 32 height 7
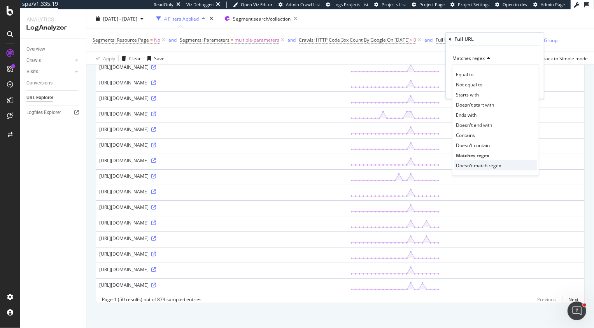
click at [473, 166] on span "Doesn't match regex" at bounding box center [478, 165] width 45 height 7
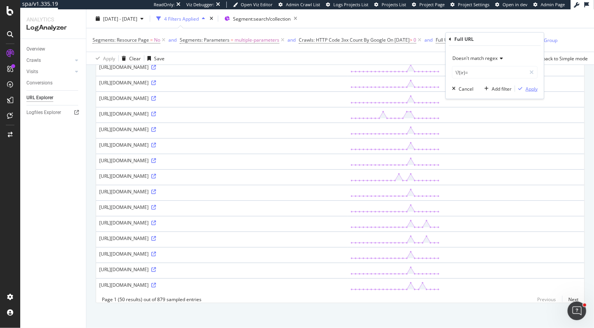
click at [527, 86] on div "Apply" at bounding box center [531, 88] width 12 height 7
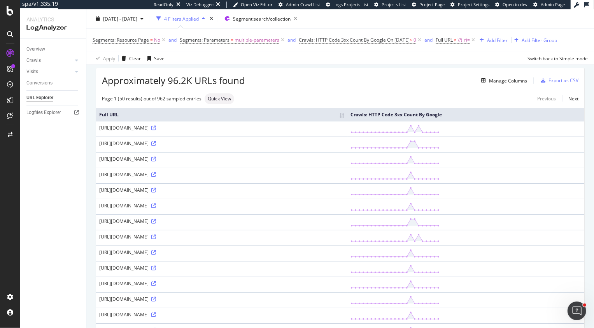
scroll to position [38, 0]
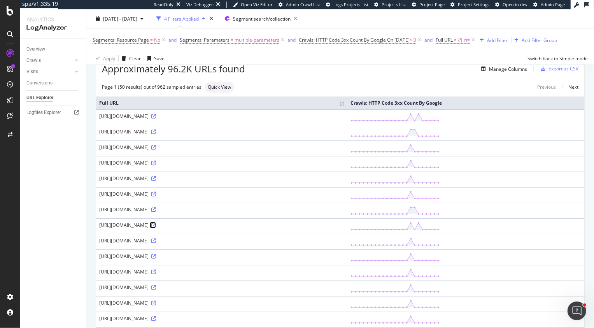
click at [156, 228] on icon at bounding box center [153, 225] width 5 height 5
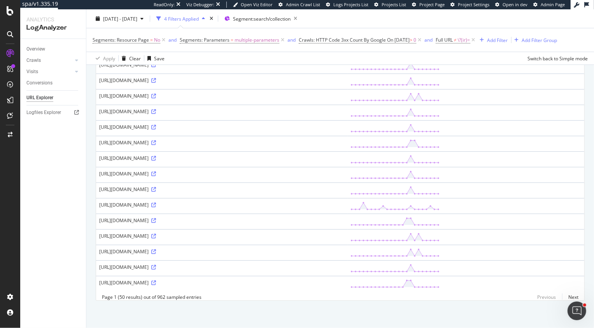
scroll to position [639, 0]
click at [156, 176] on icon at bounding box center [153, 174] width 5 height 5
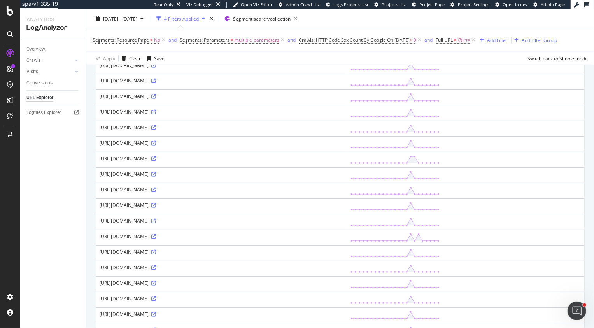
scroll to position [0, 0]
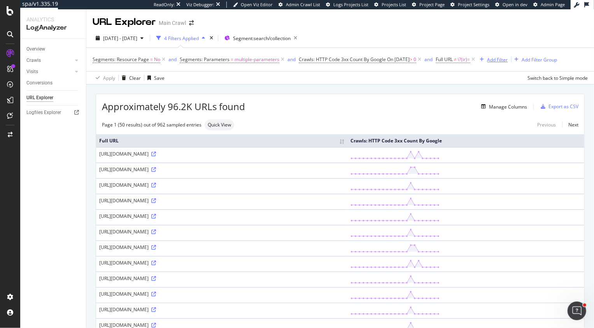
click at [505, 60] on div "Add Filter" at bounding box center [497, 59] width 21 height 7
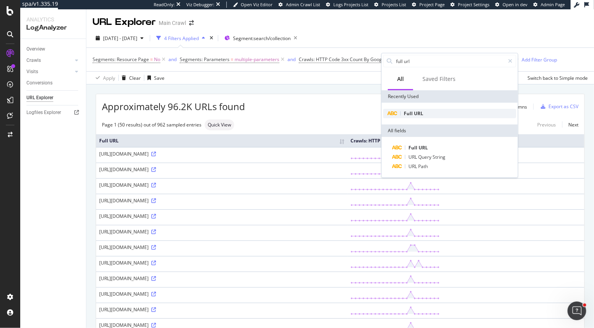
click at [411, 114] on span "Full" at bounding box center [409, 113] width 10 height 7
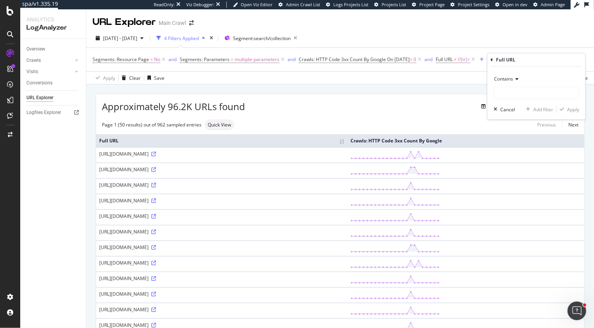
click at [504, 81] on span "Contains" at bounding box center [503, 78] width 19 height 7
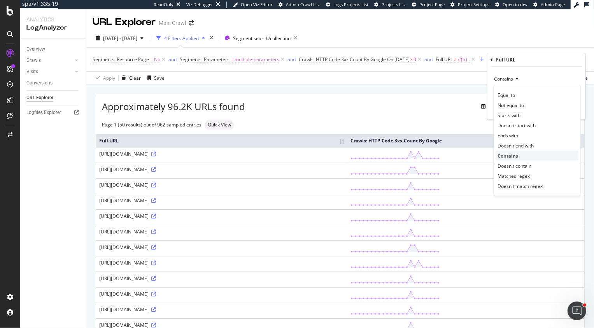
click at [518, 157] on div "Contains" at bounding box center [537, 156] width 83 height 10
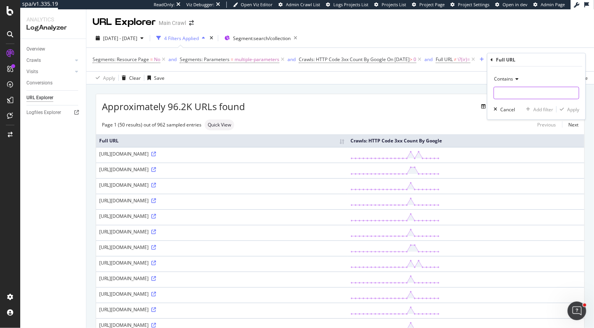
click at [517, 95] on input "text" at bounding box center [536, 93] width 85 height 12
paste input "s?server="
click at [500, 93] on input "s?server=" at bounding box center [531, 93] width 74 height 12
type input "?server="
click at [575, 112] on div "Apply" at bounding box center [573, 109] width 12 height 7
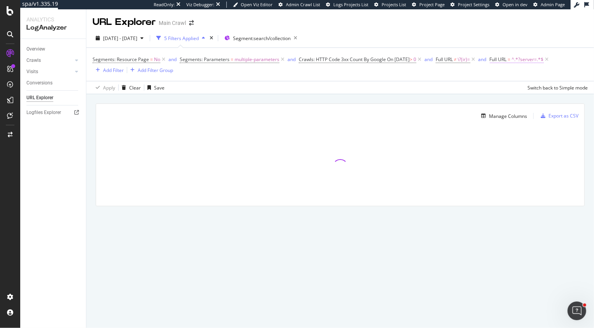
click at [511, 60] on span "=" at bounding box center [509, 59] width 3 height 7
drag, startPoint x: 494, startPoint y: 95, endPoint x: 466, endPoint y: 94, distance: 28.0
click at [466, 94] on input "?server=" at bounding box center [499, 92] width 74 height 12
click at [472, 93] on input "?server=" at bounding box center [499, 92] width 74 height 12
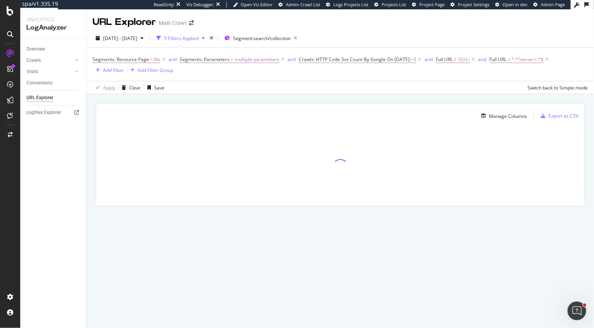
click at [424, 98] on div "Manage Columns Export as CSV Full URL Crawls: HTTP Code 3xx Count By Google" at bounding box center [340, 163] width 508 height 139
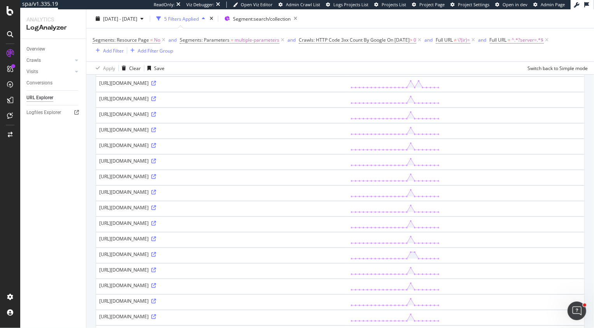
scroll to position [137, 0]
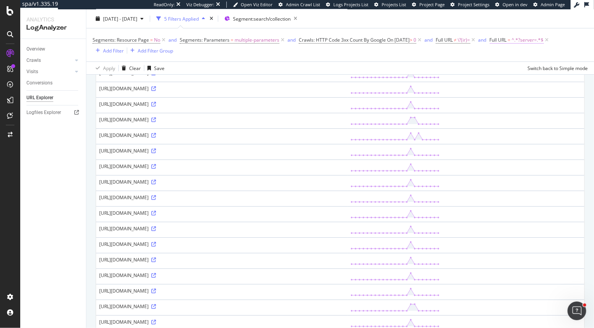
click at [507, 40] on span "Full URL" at bounding box center [498, 40] width 17 height 7
click at [473, 58] on span "Contains" at bounding box center [471, 58] width 19 height 7
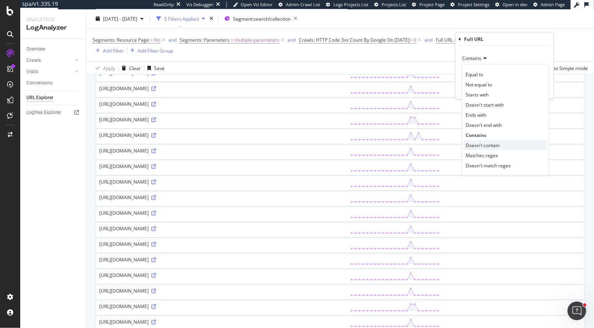
click at [485, 146] on span "Doesn't contain" at bounding box center [483, 145] width 34 height 7
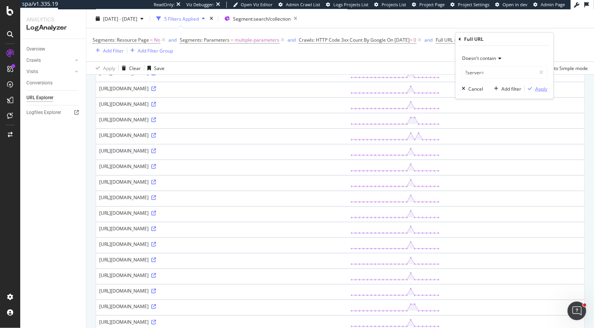
click at [542, 89] on div "Apply" at bounding box center [541, 88] width 12 height 7
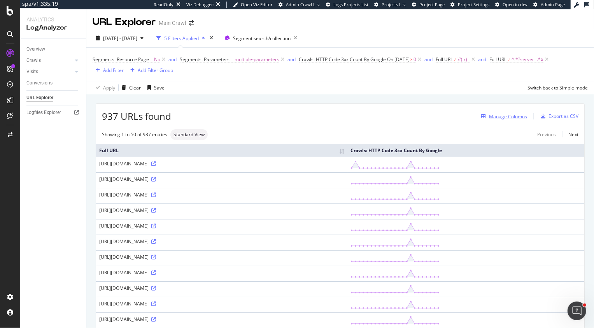
click at [503, 113] on div "Manage Columns" at bounding box center [502, 116] width 49 height 9
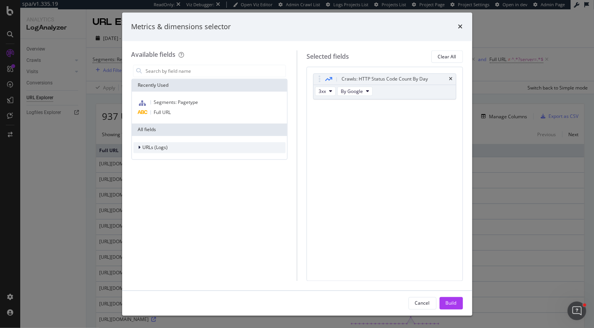
click at [175, 148] on div "URLs (Logs)" at bounding box center [209, 147] width 152 height 11
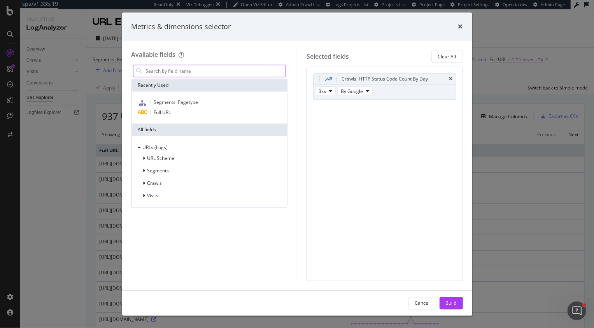
click at [188, 70] on input "modal" at bounding box center [215, 71] width 141 height 12
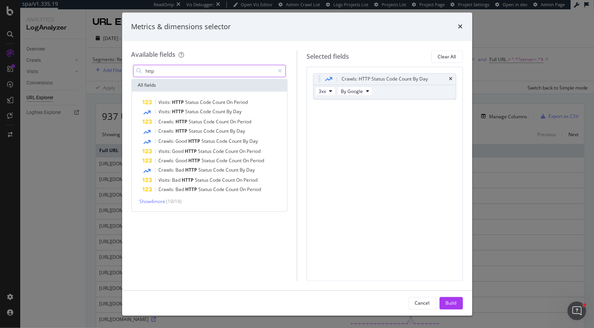
click at [186, 75] on input "http" at bounding box center [210, 71] width 130 height 12
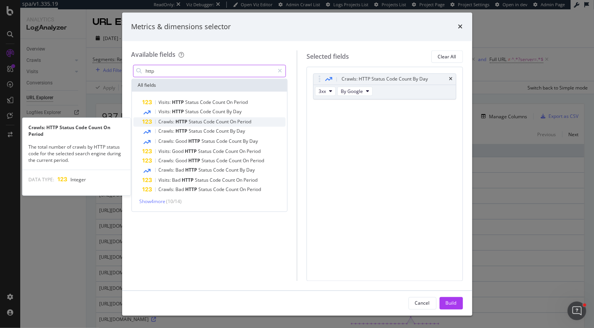
type input "http"
click at [194, 122] on span "Status" at bounding box center [196, 122] width 15 height 7
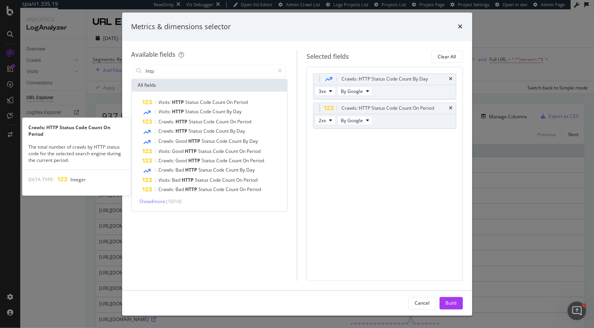
click at [194, 122] on span "Status" at bounding box center [196, 122] width 15 height 7
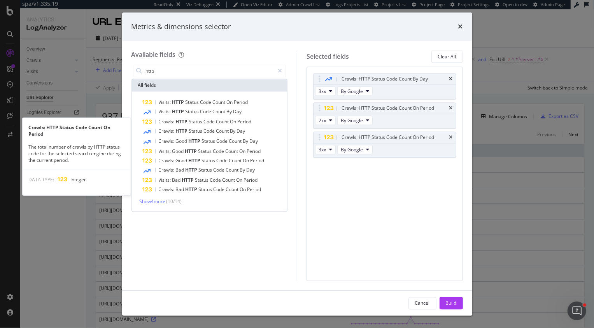
click at [194, 122] on span "Status" at bounding box center [196, 122] width 15 height 7
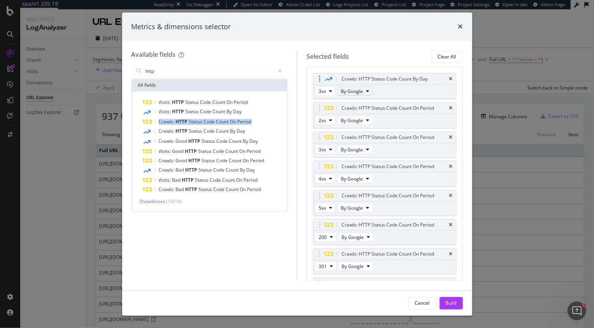
click at [359, 90] on span "By Google" at bounding box center [352, 91] width 22 height 7
click at [365, 121] on span "By Google Desktop" at bounding box center [374, 119] width 61 height 7
click at [365, 121] on button "By Google" at bounding box center [354, 120] width 35 height 9
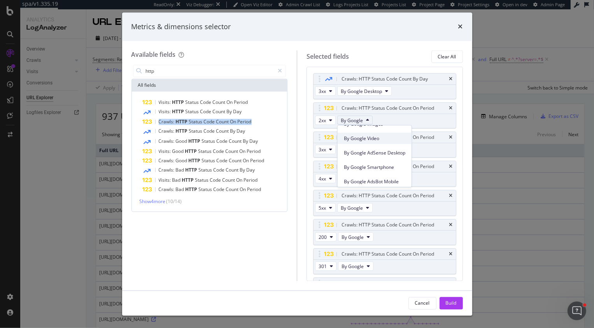
scroll to position [44, 0]
click at [371, 165] on span "By Google Smartphone" at bounding box center [374, 162] width 61 height 7
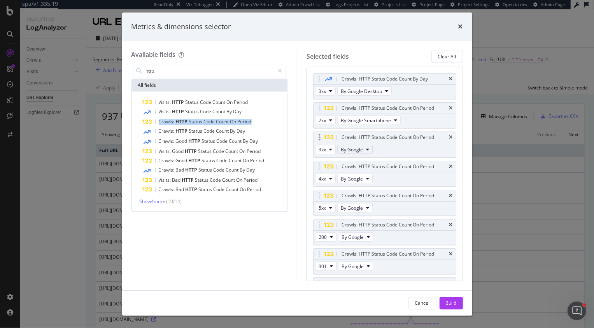
click at [361, 149] on span "By Google" at bounding box center [352, 149] width 22 height 7
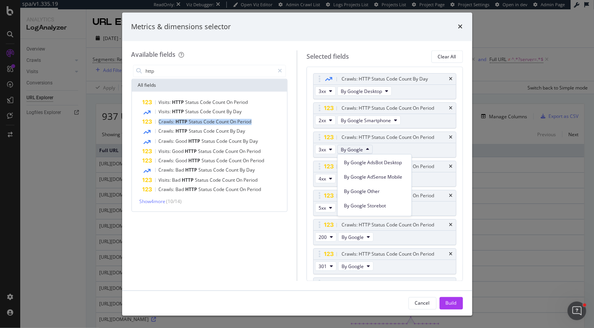
scroll to position [102, 0]
click at [368, 190] on span "By Google Other" at bounding box center [374, 190] width 61 height 7
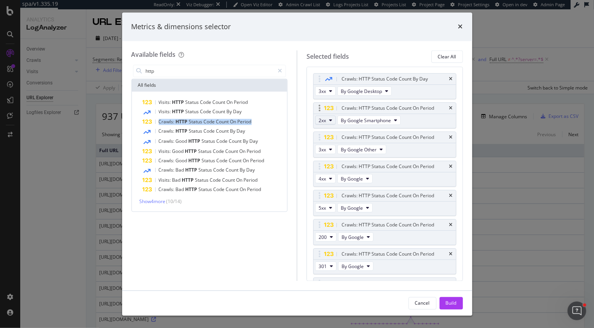
click at [328, 121] on button "2xx" at bounding box center [325, 120] width 21 height 9
click at [331, 147] on span "3xx" at bounding box center [332, 148] width 21 height 7
click at [354, 119] on span "By Google" at bounding box center [352, 120] width 22 height 7
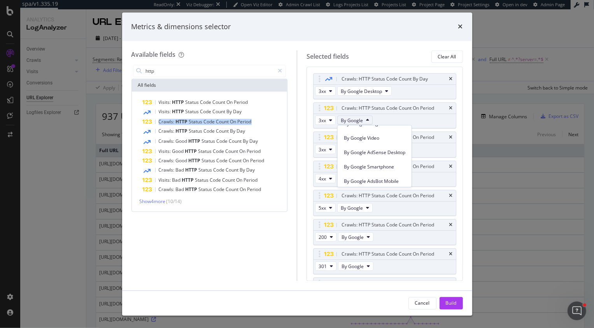
scroll to position [44, 0]
click at [369, 159] on span "By Google Smartphone" at bounding box center [374, 162] width 61 height 7
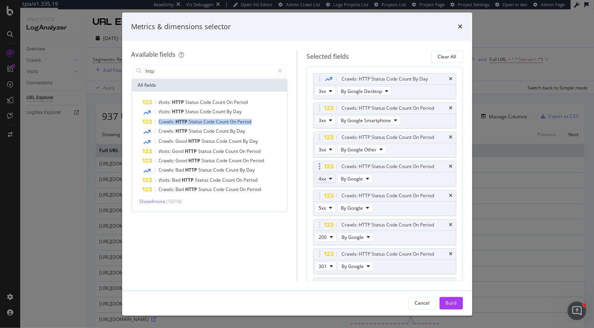
click at [331, 178] on icon "modal" at bounding box center [330, 179] width 3 height 5
click at [329, 194] on span "2xx" at bounding box center [332, 192] width 21 height 7
click at [357, 178] on span "By Google" at bounding box center [352, 178] width 22 height 7
click at [363, 205] on span "By Google Desktop" at bounding box center [374, 206] width 61 height 7
click at [351, 206] on span "By Google" at bounding box center [352, 208] width 22 height 7
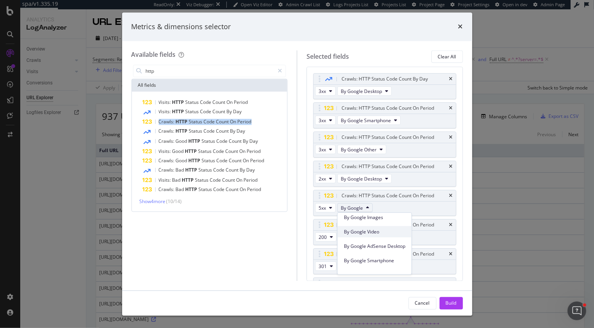
scroll to position [33, 0]
click at [373, 261] on span "By Google Smartphone" at bounding box center [374, 259] width 61 height 7
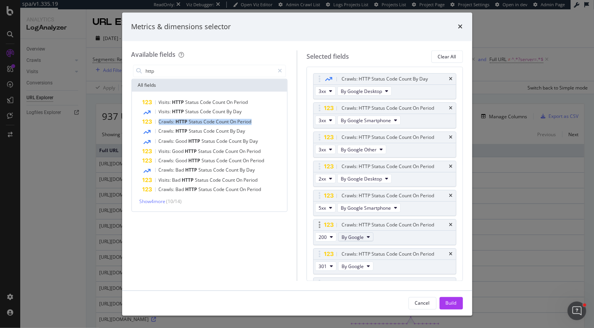
click at [355, 235] on span "By Google" at bounding box center [353, 237] width 22 height 7
click at [362, 274] on span "By Google Other" at bounding box center [374, 273] width 61 height 7
click at [324, 208] on span "5xx" at bounding box center [322, 208] width 7 height 7
click at [324, 224] on span "2xx" at bounding box center [332, 221] width 21 height 7
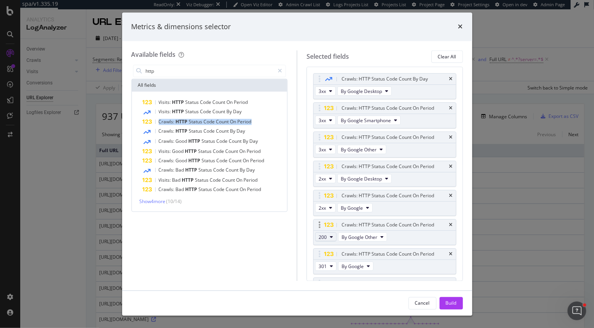
click at [323, 239] on span "200" at bounding box center [323, 237] width 8 height 7
click at [327, 253] on span "2xx" at bounding box center [332, 250] width 21 height 7
click at [372, 236] on span "By Google Images" at bounding box center [360, 237] width 39 height 7
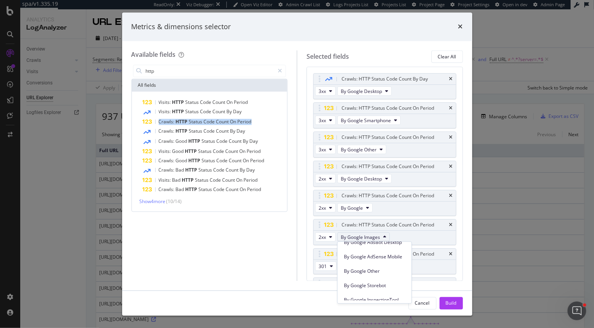
scroll to position [109, 0]
click at [373, 268] on span "By Google Other" at bounding box center [374, 271] width 61 height 7
click at [450, 252] on icon "times" at bounding box center [451, 254] width 4 height 5
click at [451, 253] on icon "times" at bounding box center [451, 254] width 4 height 5
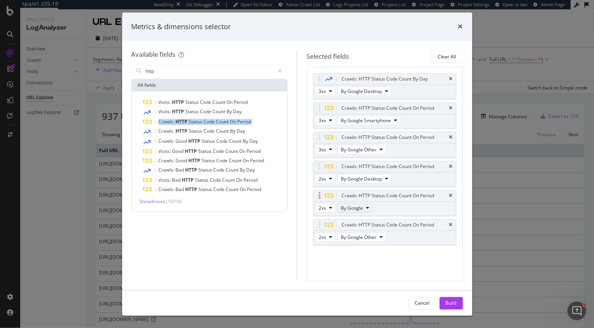
click at [366, 207] on icon "modal" at bounding box center [367, 208] width 3 height 5
click at [374, 226] on span "By Google Smartphone" at bounding box center [374, 228] width 61 height 7
click at [451, 304] on div "Build" at bounding box center [451, 303] width 11 height 7
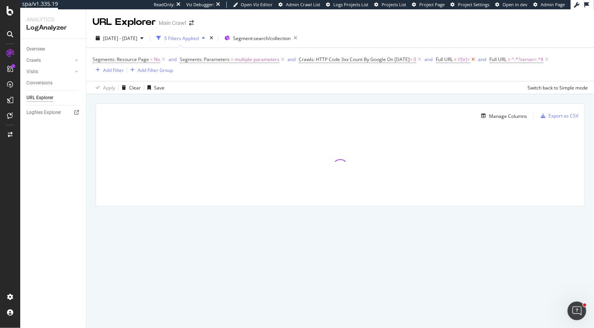
click at [477, 56] on icon at bounding box center [473, 60] width 7 height 8
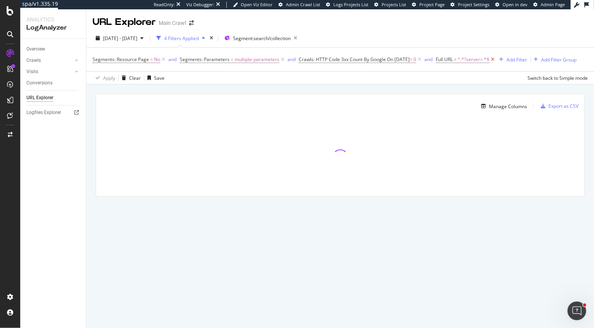
click at [496, 60] on icon at bounding box center [493, 60] width 7 height 8
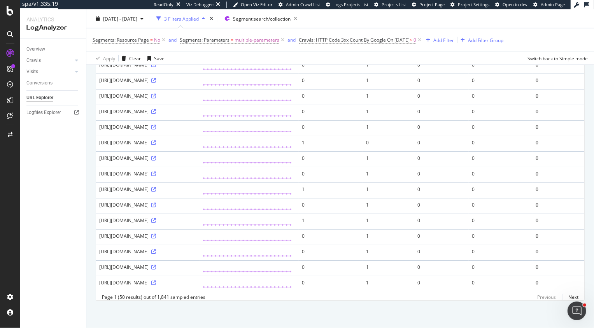
scroll to position [964, 0]
click at [156, 192] on icon at bounding box center [153, 189] width 5 height 5
click at [190, 115] on div "https://www.rei.com/s/athleisure?ir=collection%3Aathleisure&r=brand%3Afair-harb…" at bounding box center [147, 111] width 97 height 7
click at [156, 192] on icon at bounding box center [153, 189] width 5 height 5
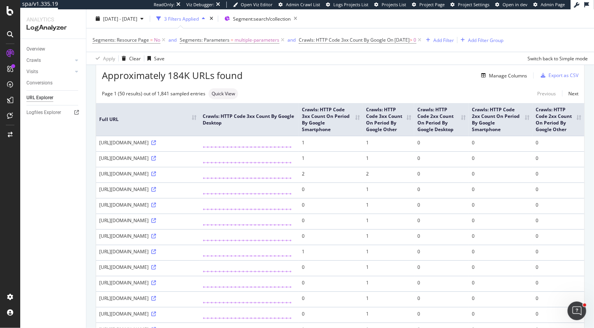
scroll to position [0, 0]
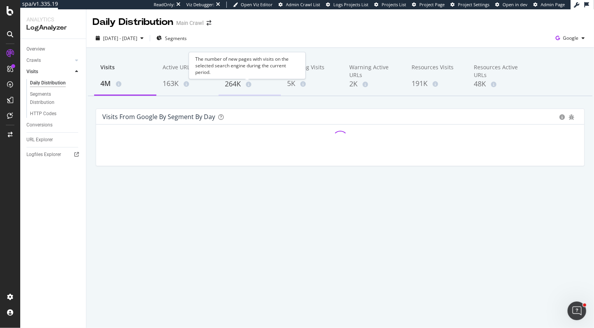
click at [242, 82] on div "264K" at bounding box center [250, 84] width 50 height 10
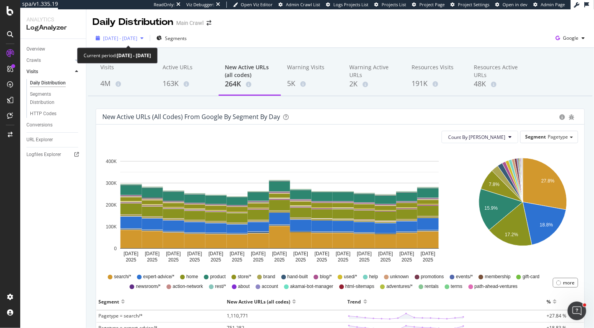
click at [132, 38] on span "[DATE] - [DATE]" at bounding box center [120, 38] width 34 height 7
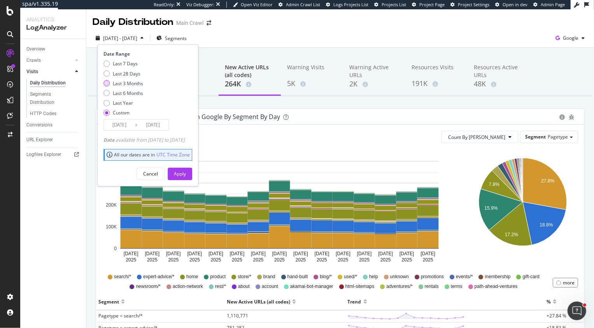
click at [128, 83] on div "Last 3 Months" at bounding box center [128, 83] width 30 height 7
type input "[DATE]"
click at [186, 173] on div "Apply" at bounding box center [180, 173] width 12 height 7
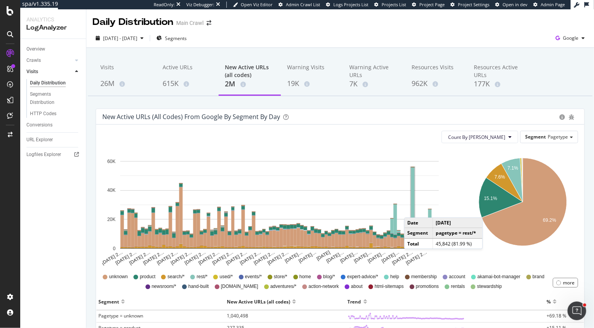
click at [412, 210] on rect "A chart." at bounding box center [413, 200] width 4 height 66
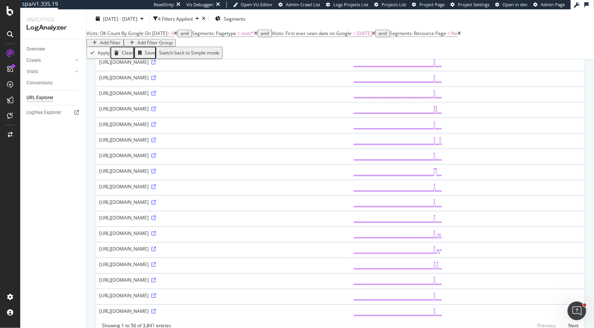
scroll to position [617, 0]
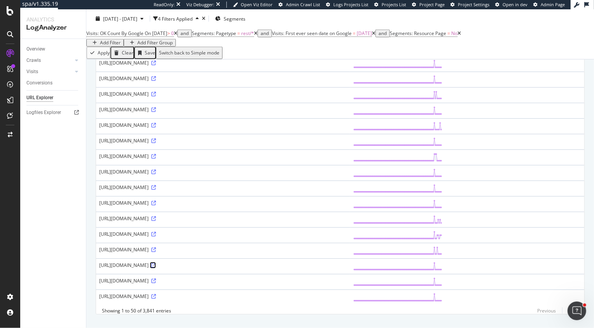
click at [156, 266] on icon at bounding box center [153, 265] width 5 height 5
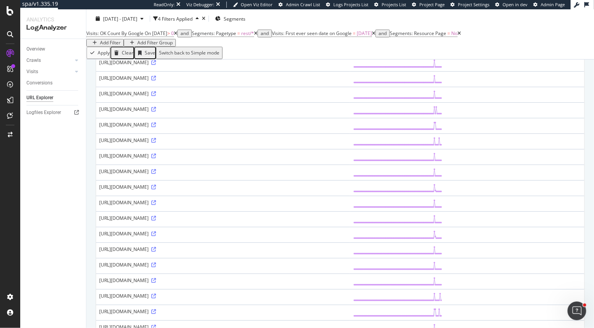
scroll to position [0, 0]
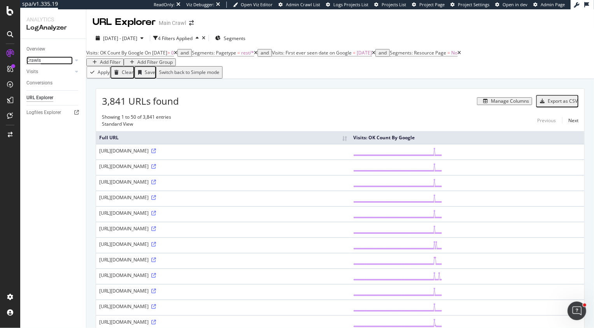
click at [40, 60] on div "Crawls" at bounding box center [33, 60] width 14 height 8
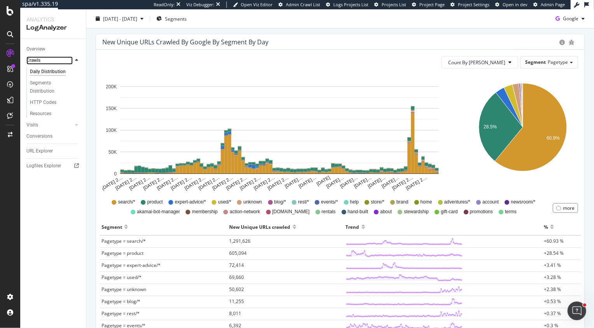
scroll to position [82, 0]
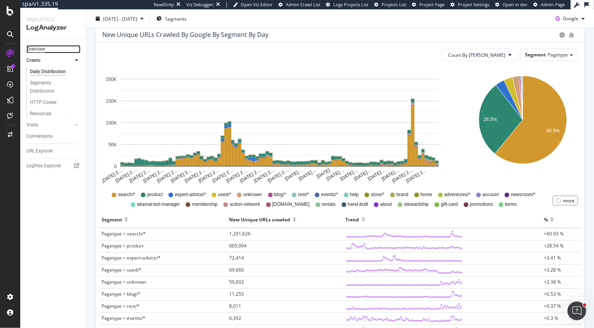
click at [34, 51] on div "Overview" at bounding box center [35, 49] width 19 height 8
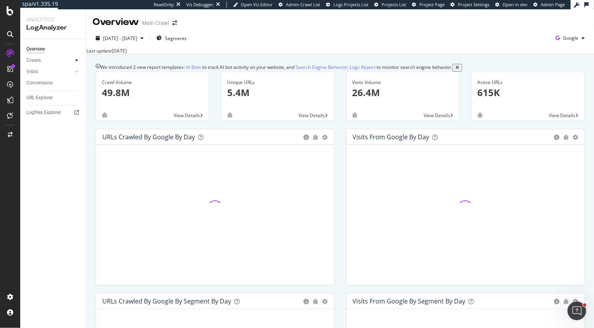
click at [75, 60] on icon at bounding box center [76, 60] width 3 height 5
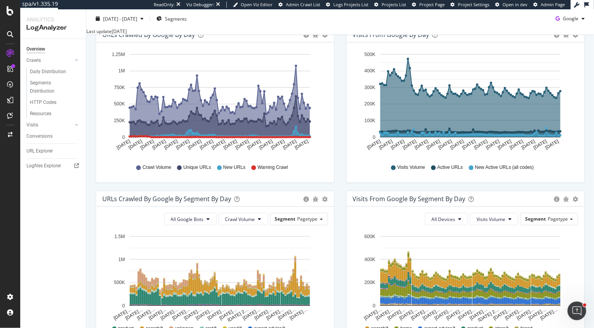
scroll to position [182, 0]
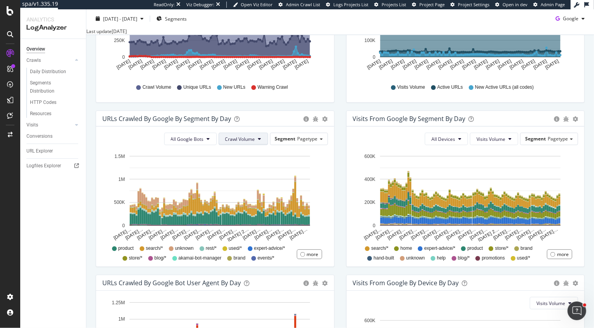
click at [238, 142] on span "Crawl Volume" at bounding box center [240, 139] width 30 height 7
click at [240, 194] on span "New URLs" at bounding box center [241, 192] width 31 height 7
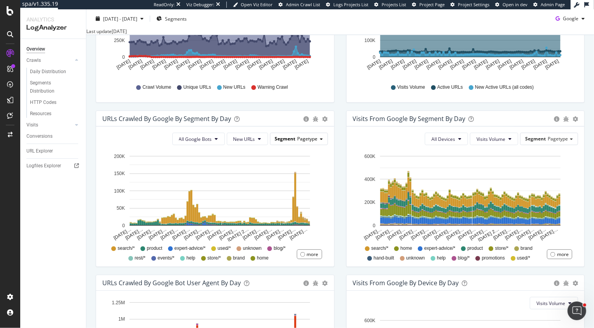
click at [307, 142] on span "Pagetype" at bounding box center [308, 138] width 20 height 7
click at [341, 205] on div "Visits from Google By Segment By Day Timeline (by Value) Table All Devices Visi…" at bounding box center [465, 192] width 250 height 164
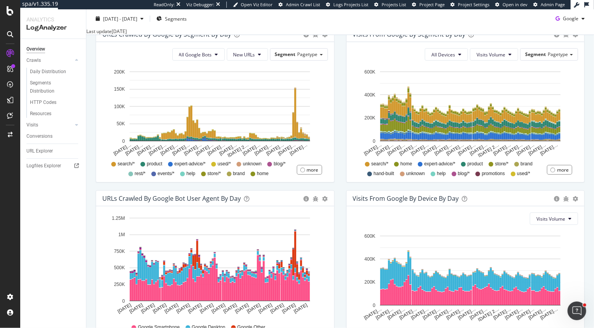
scroll to position [268, 0]
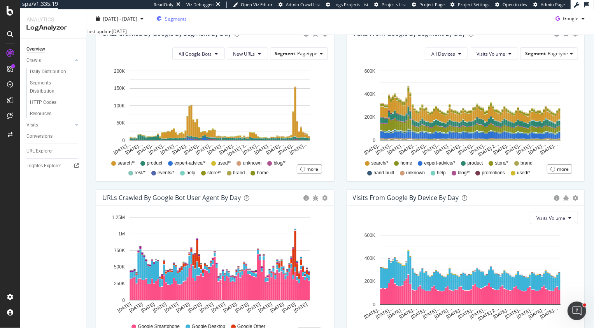
click at [187, 16] on span "Segments" at bounding box center [176, 18] width 22 height 7
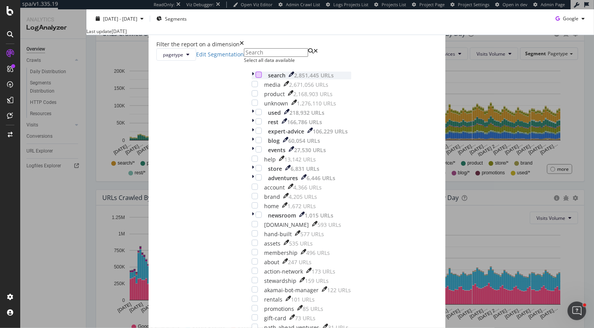
click at [256, 78] on div "modal" at bounding box center [259, 75] width 6 height 6
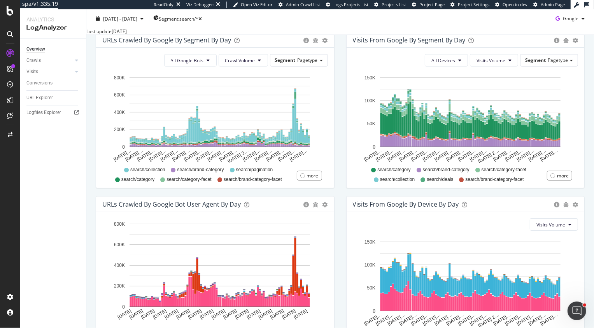
scroll to position [263, 0]
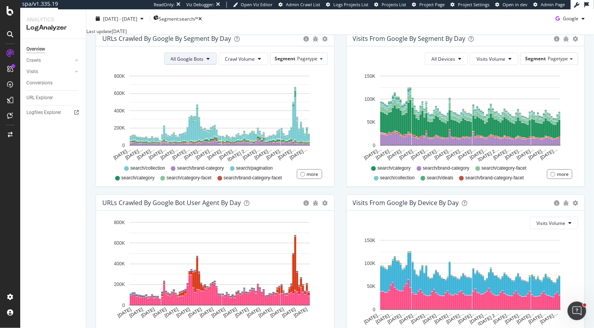
click at [201, 62] on span "All Google Bots" at bounding box center [187, 59] width 33 height 7
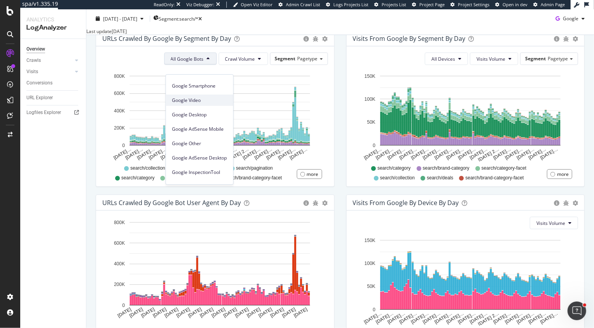
scroll to position [66, 0]
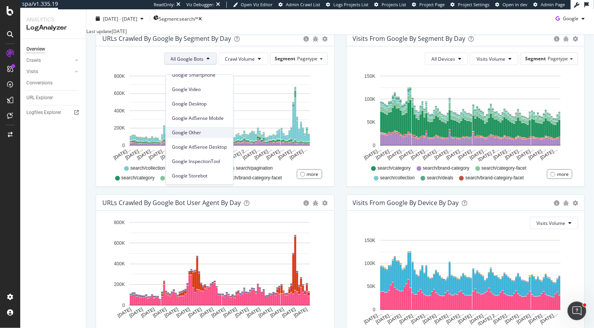
click at [198, 132] on span "Google Other" at bounding box center [199, 132] width 55 height 7
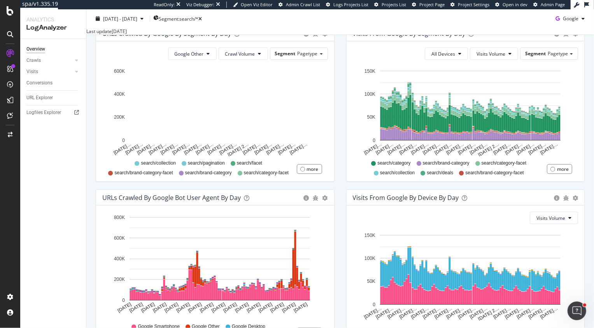
scroll to position [255, 0]
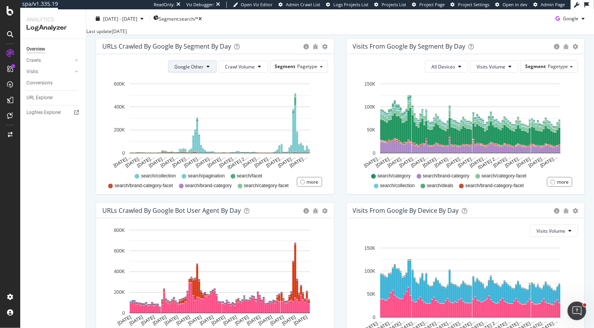
click at [200, 72] on button "Google Other" at bounding box center [192, 66] width 49 height 12
click at [340, 159] on div "Visits from Google By Segment By Day Timeline (by Value) Table All Devices Visi…" at bounding box center [465, 120] width 250 height 164
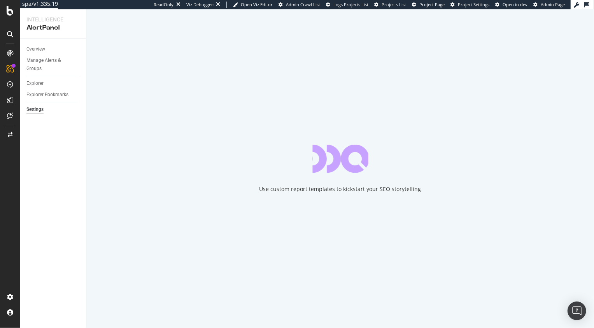
select select "03"
select select "45"
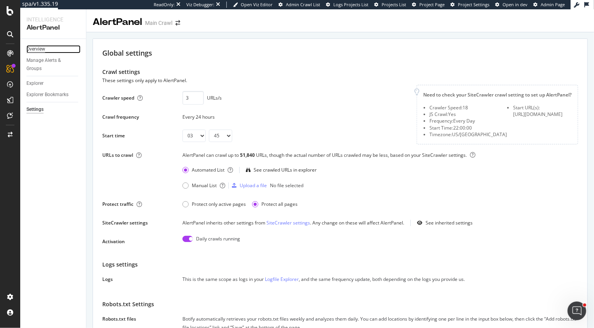
click at [32, 49] on div "Overview" at bounding box center [35, 49] width 19 height 8
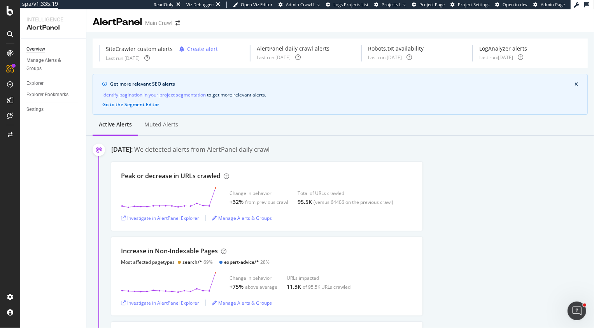
click at [316, 127] on div "Active alerts Muted alerts" at bounding box center [340, 125] width 508 height 21
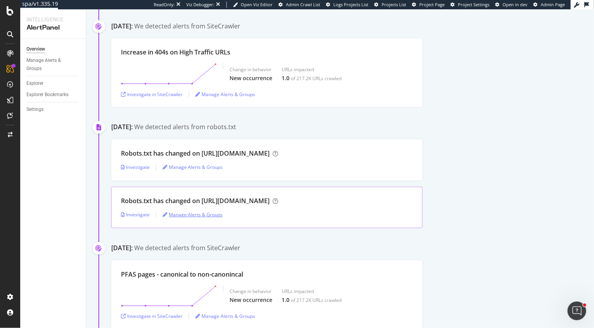
scroll to position [7380, 0]
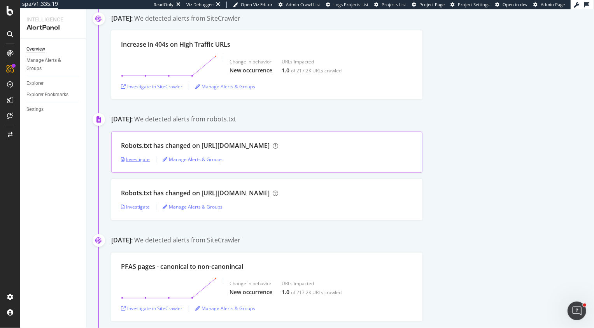
click at [133, 156] on div "Investigate" at bounding box center [135, 159] width 29 height 7
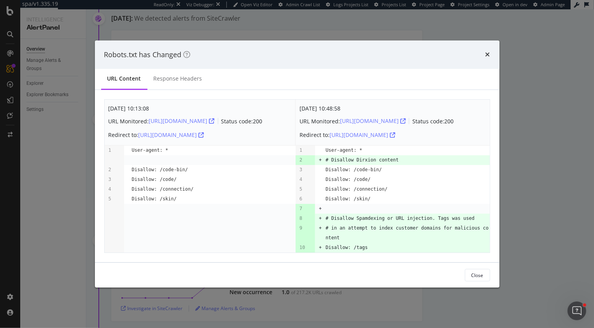
click at [484, 58] on div "Robots.txt has Changed" at bounding box center [297, 55] width 386 height 10
click at [486, 56] on icon "times" at bounding box center [487, 54] width 5 height 6
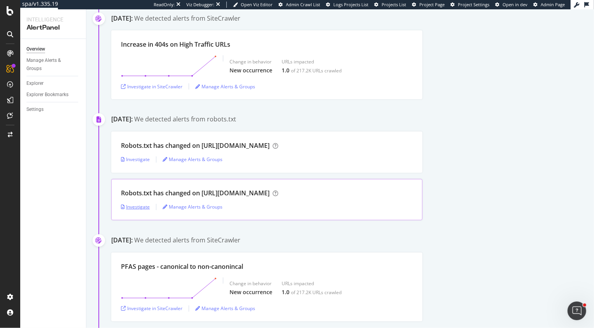
click at [137, 203] on div "Investigate" at bounding box center [135, 206] width 29 height 7
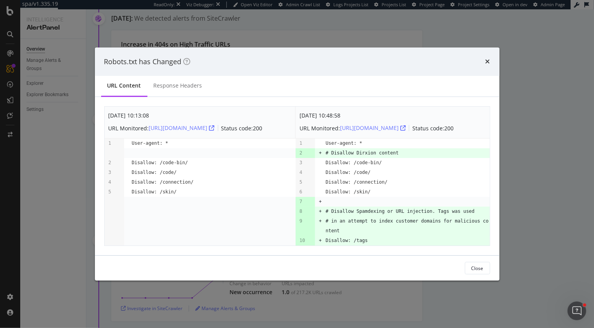
click at [491, 61] on div "Robots.txt has Changed" at bounding box center [297, 61] width 405 height 29
click at [489, 61] on icon "times" at bounding box center [487, 61] width 5 height 6
